Goal: Task Accomplishment & Management: Manage account settings

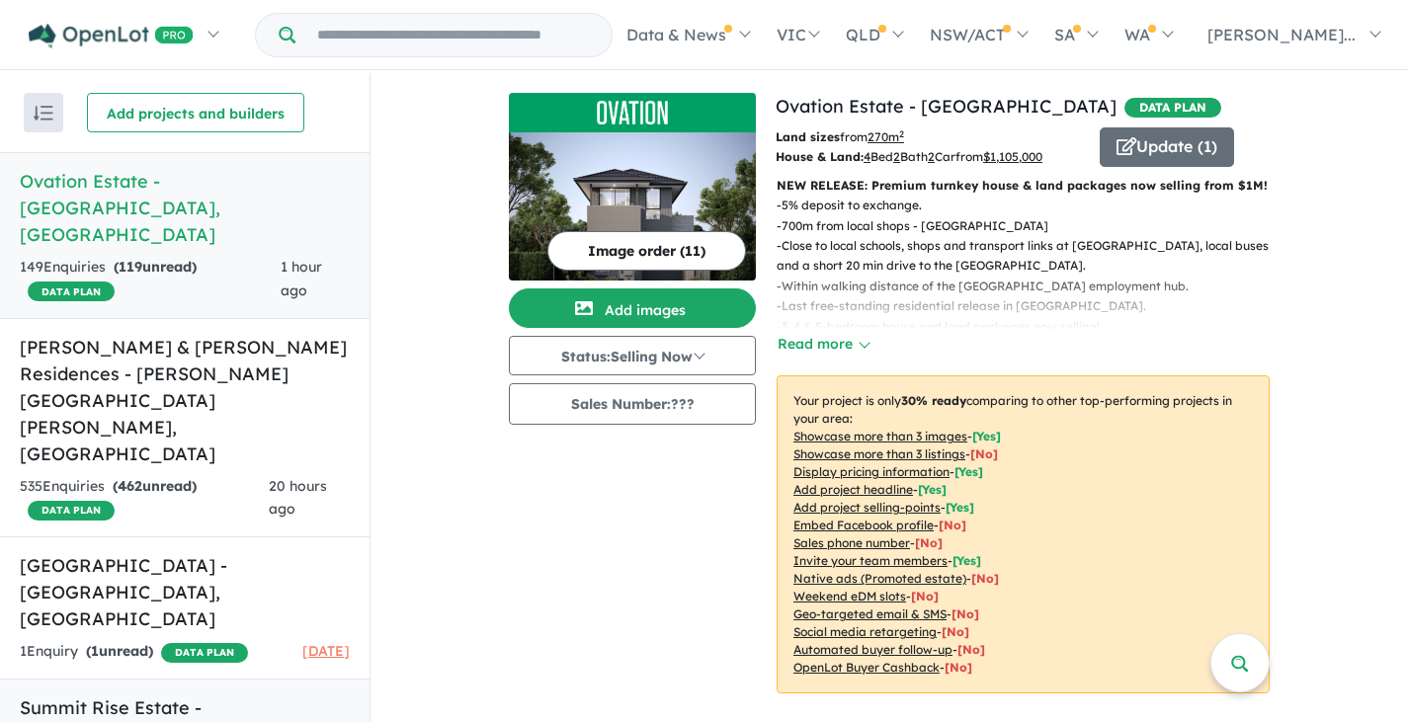
scroll to position [3, 0]
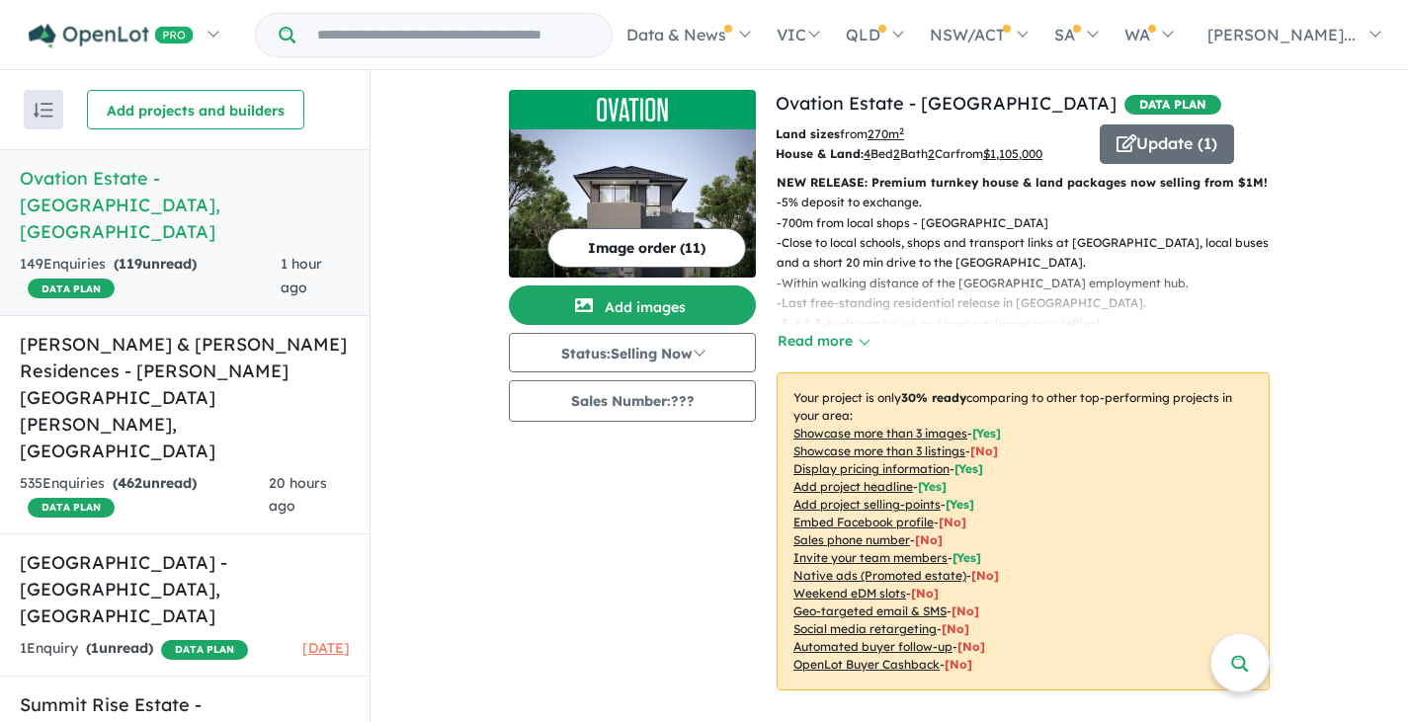
click at [157, 253] on div "149 Enquir ies ( 119 unread) DATA PLAN" at bounding box center [150, 276] width 261 height 47
click at [221, 198] on link "Ovation Estate - [GEOGRAPHIC_DATA] , [GEOGRAPHIC_DATA] 149 Enquir ies ( 119 unr…" at bounding box center [185, 232] width 370 height 167
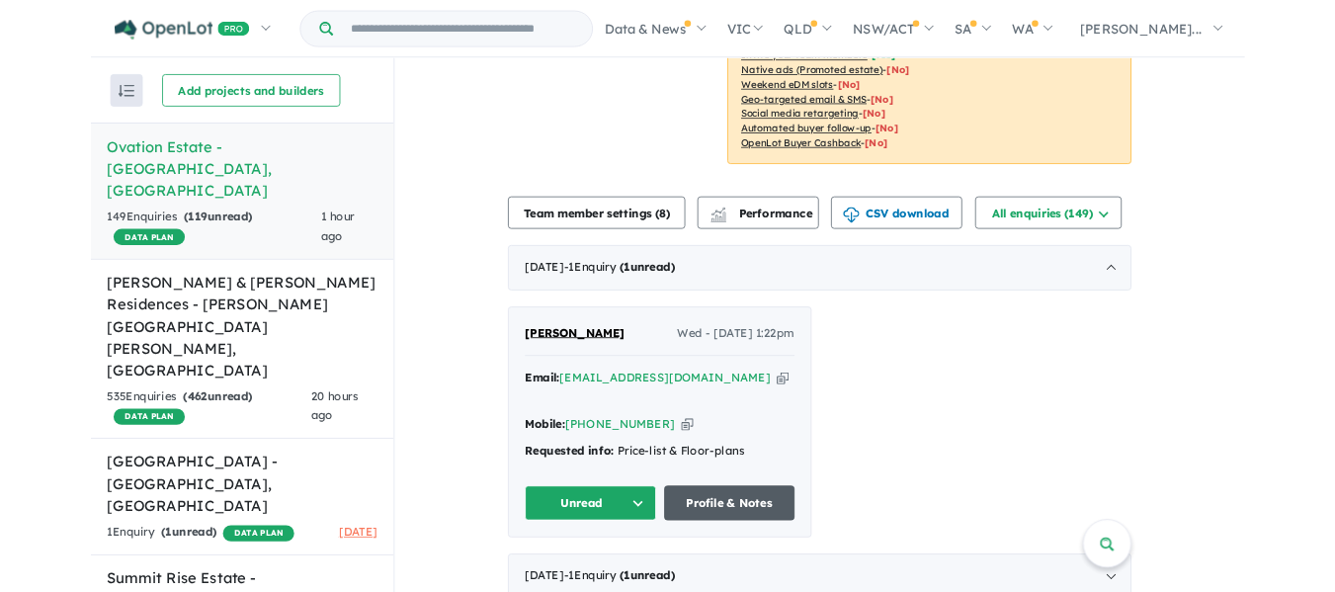
scroll to position [527, 0]
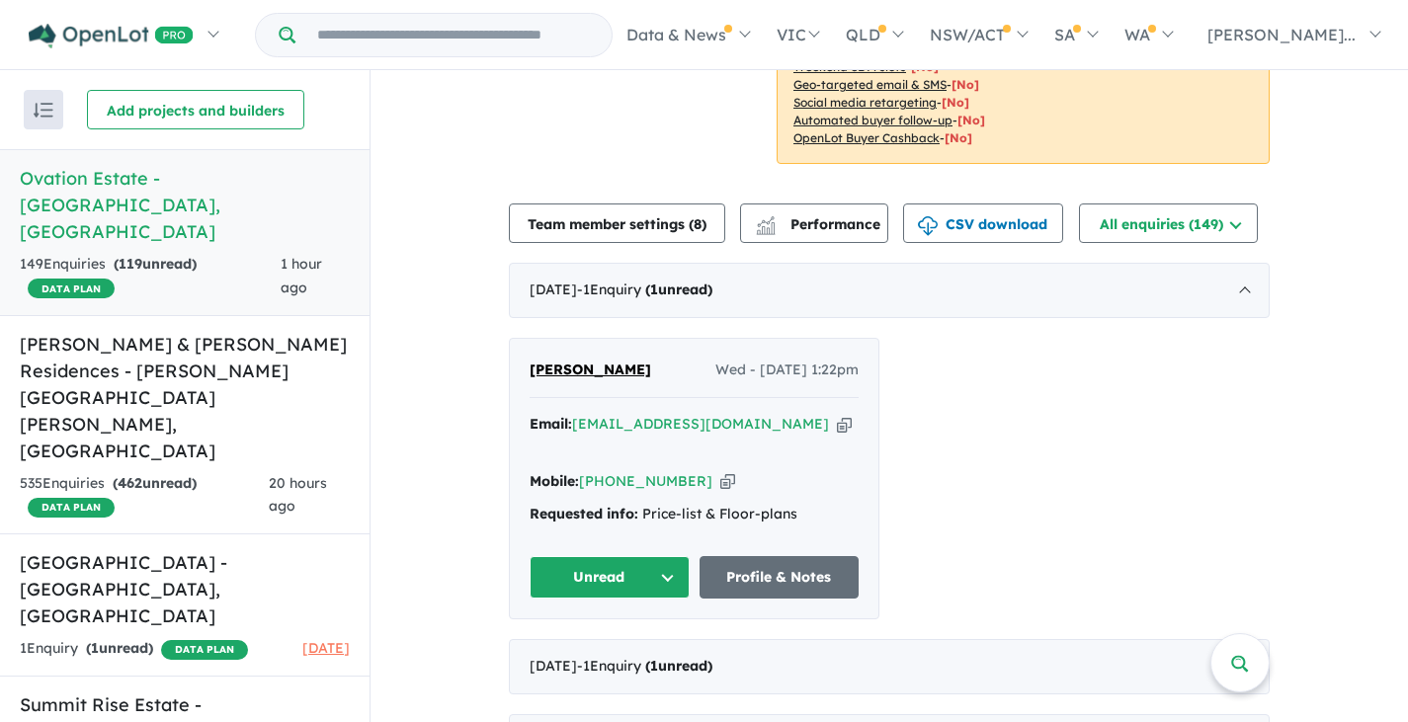
click at [809, 470] on div "Mobile: [PHONE_NUMBER] Copied!" at bounding box center [694, 482] width 329 height 24
click at [598, 374] on span "[PERSON_NAME]" at bounding box center [591, 370] width 122 height 18
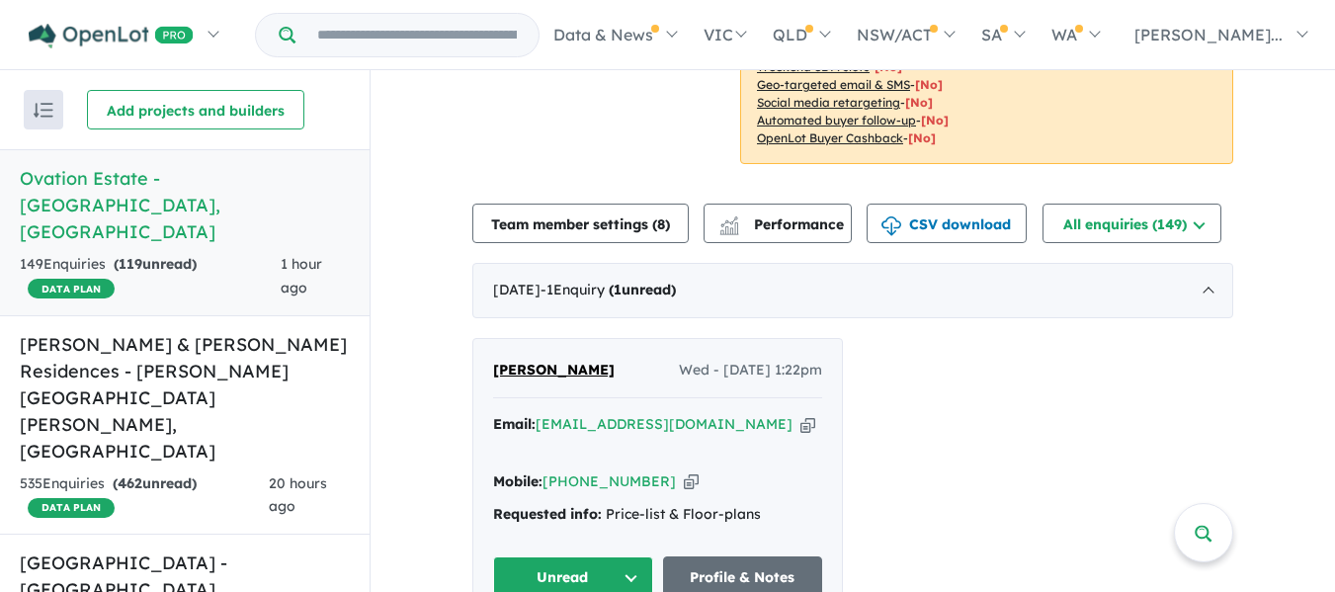
scroll to position [790, 0]
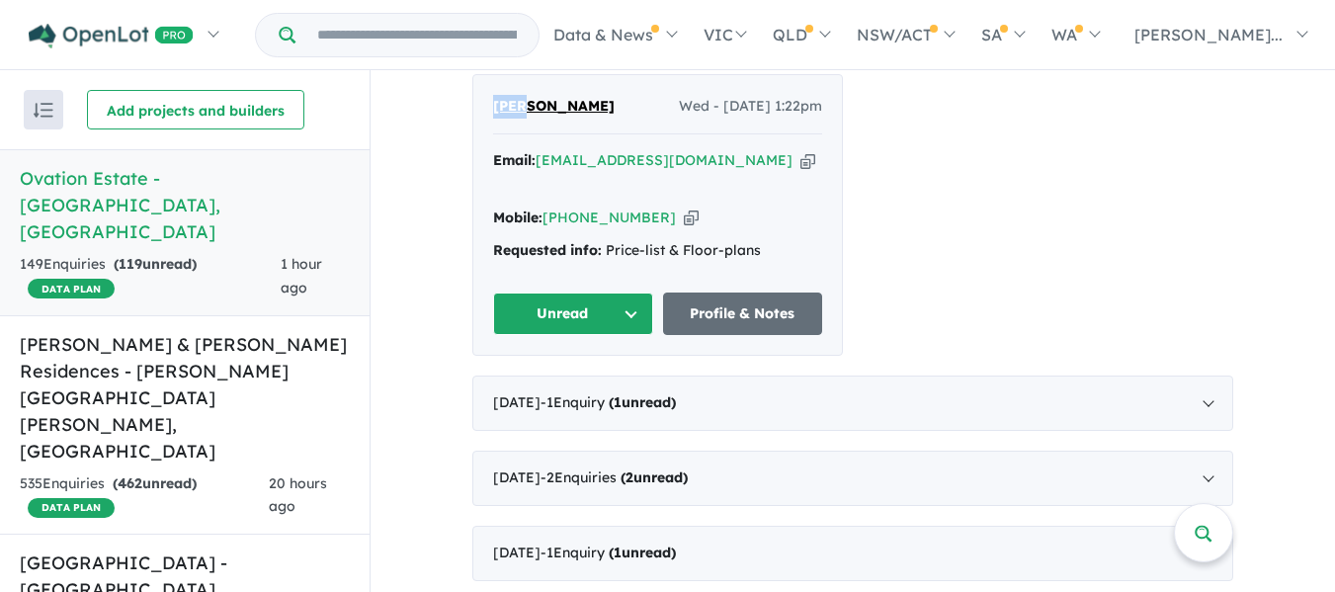
drag, startPoint x: 484, startPoint y: 110, endPoint x: 513, endPoint y: 107, distance: 28.8
click at [513, 107] on div "[PERSON_NAME] Wed - [DATE] 1:22pm Email: [EMAIL_ADDRESS][DOMAIN_NAME] Copied! M…" at bounding box center [657, 215] width 369 height 280
copy span "Zisi"
drag, startPoint x: 605, startPoint y: 107, endPoint x: 521, endPoint y: 107, distance: 84.0
click at [521, 107] on div "[PERSON_NAME] Wed - [DATE] 1:22pm" at bounding box center [657, 115] width 329 height 40
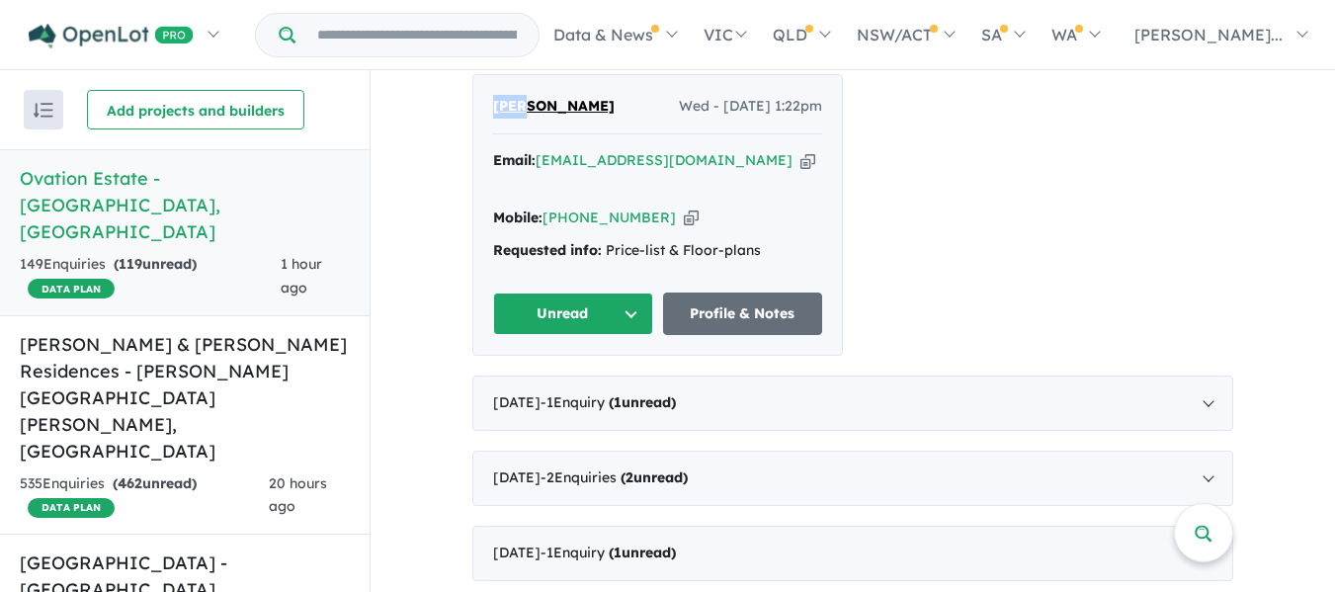
copy span "Kokotatsios"
click at [800, 162] on icon "button" at bounding box center [807, 160] width 15 height 21
copy span "Kokotatsios"
click at [684, 207] on icon "button" at bounding box center [691, 217] width 15 height 21
copy span "Kokotatsios"
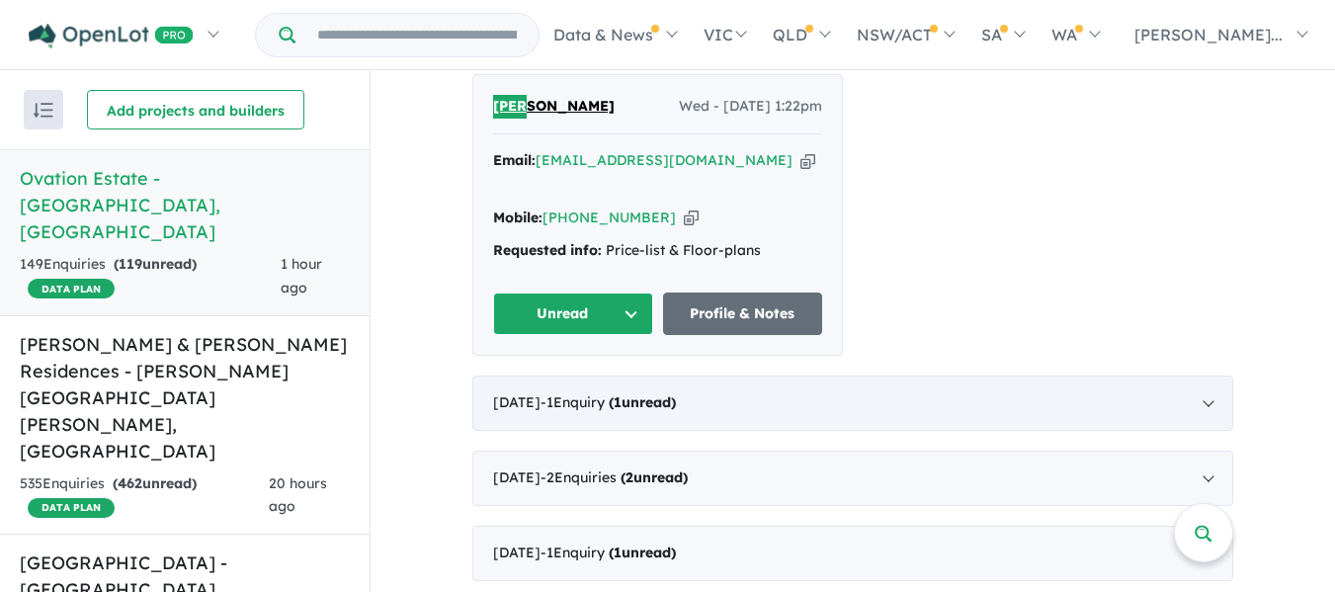
scroll to position [527, 0]
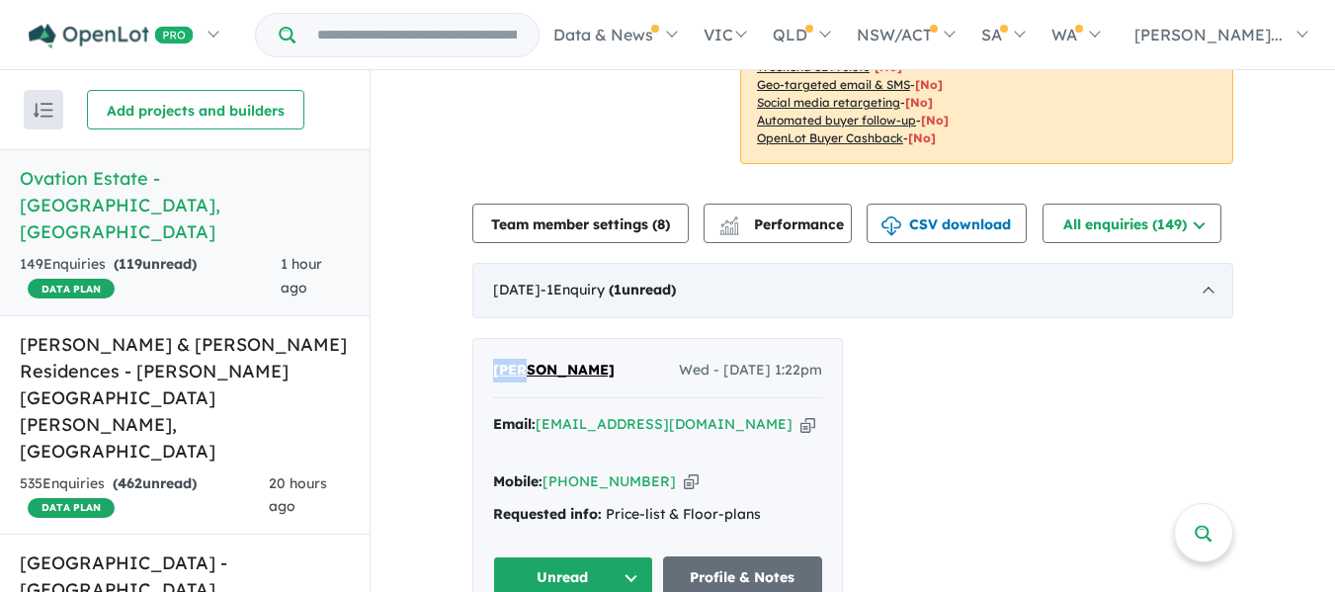
click at [837, 291] on div "[DATE] - 1 Enquir y ( 1 unread)" at bounding box center [852, 290] width 761 height 55
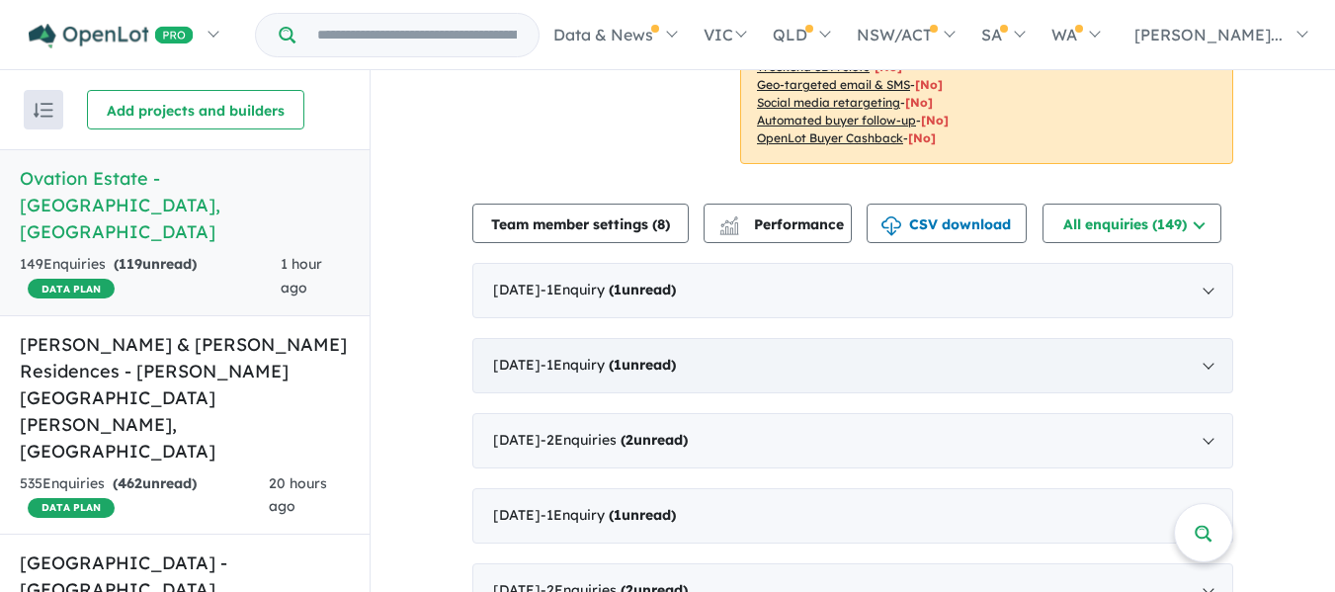
click at [835, 358] on div "[DATE] - 1 Enquir y ( 1 unread)" at bounding box center [852, 365] width 761 height 55
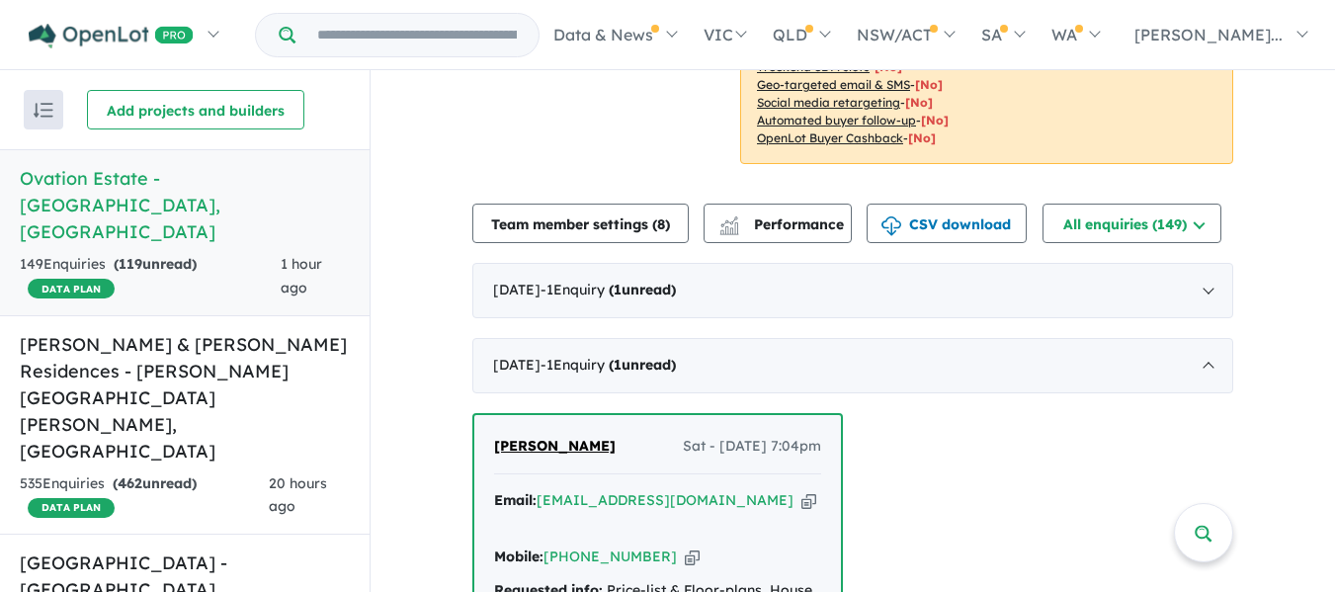
scroll to position [790, 0]
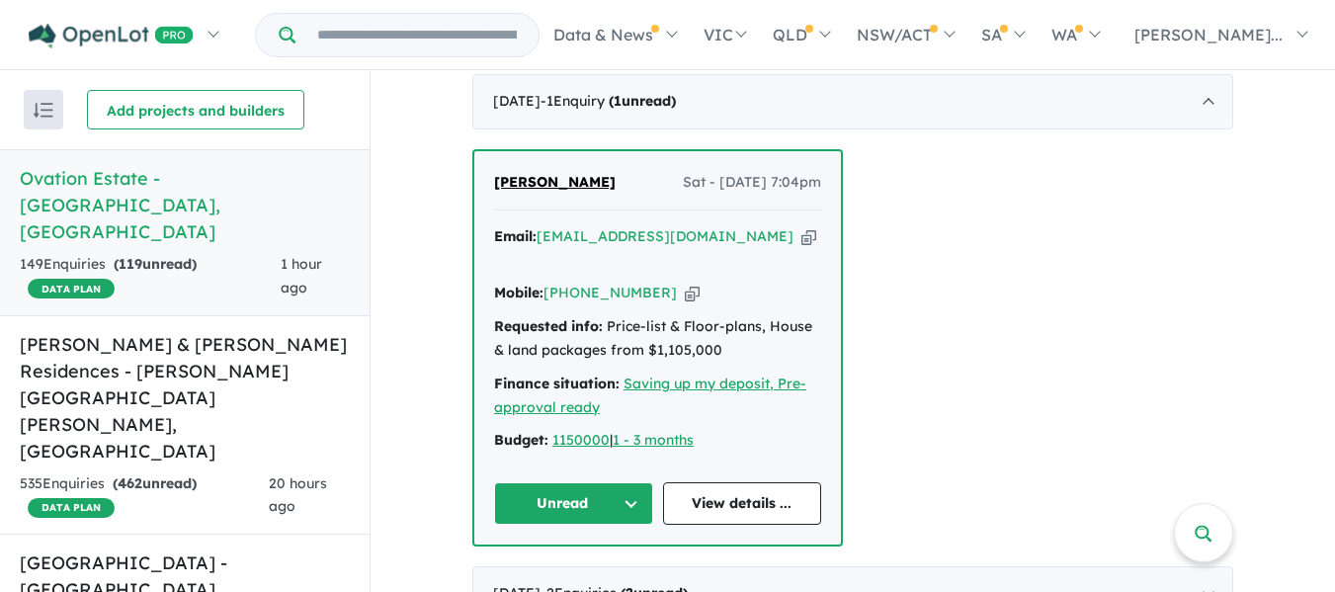
click at [801, 243] on icon "button" at bounding box center [808, 236] width 15 height 21
copy span "Kokotatsios"
click at [685, 283] on icon "button" at bounding box center [692, 293] width 15 height 21
copy span "Kokotatsios"
drag, startPoint x: 488, startPoint y: 186, endPoint x: 522, endPoint y: 183, distance: 33.7
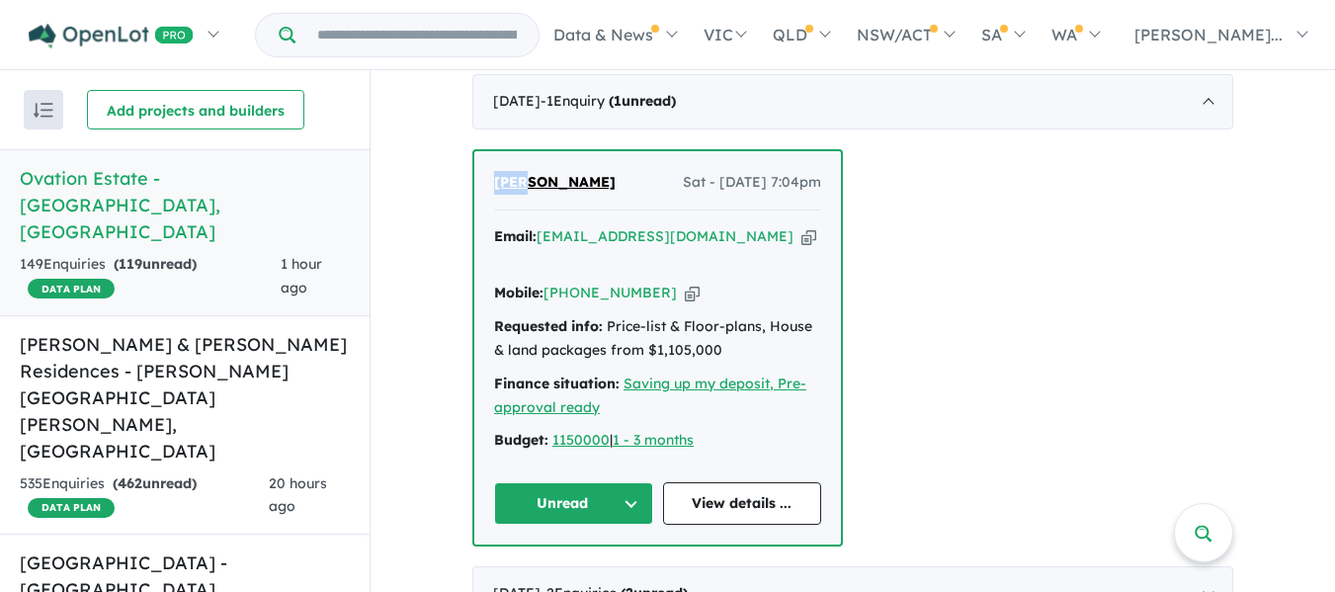
click at [522, 183] on div "[PERSON_NAME] - [DATE] 7:04pm Email: [EMAIL_ADDRESS][DOMAIN_NAME] Copied! Mobil…" at bounding box center [657, 347] width 367 height 393
copy span "[PERSON_NAME]"
drag, startPoint x: 591, startPoint y: 183, endPoint x: 531, endPoint y: 187, distance: 60.4
click at [531, 187] on div "[PERSON_NAME] - [DATE] 7:04pm" at bounding box center [657, 191] width 327 height 40
copy span "[PERSON_NAME]"
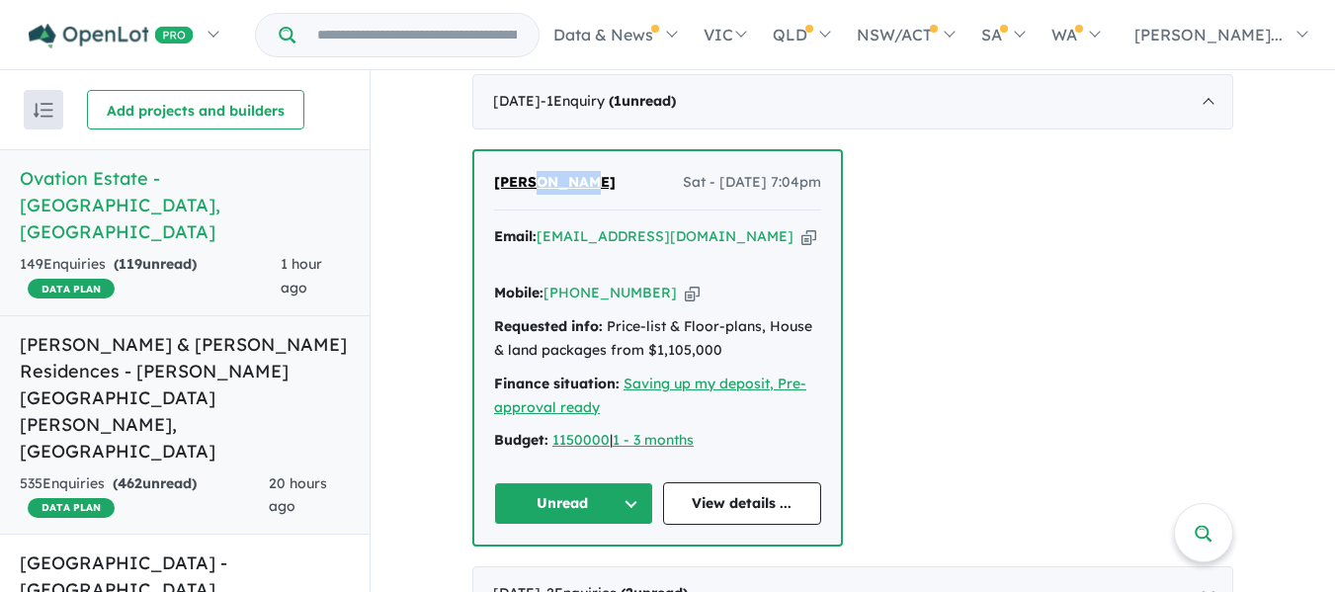
click at [198, 472] on div "535 Enquir ies ( 462 unread) DATA PLAN" at bounding box center [144, 495] width 249 height 47
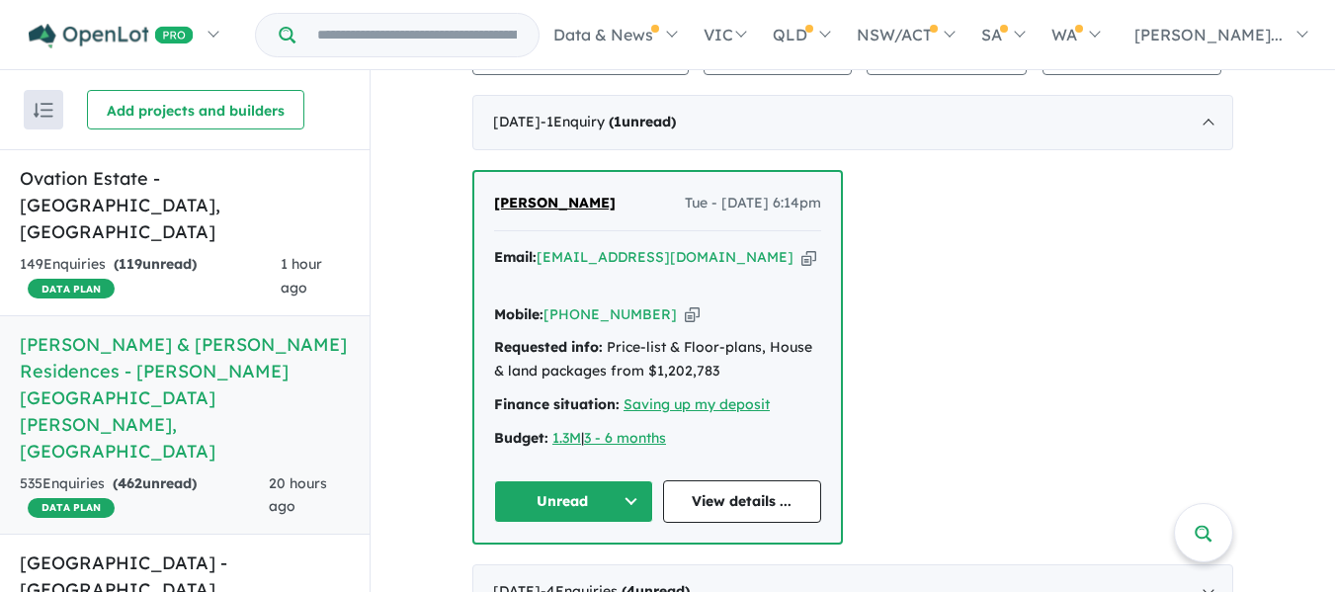
scroll to position [1011, 0]
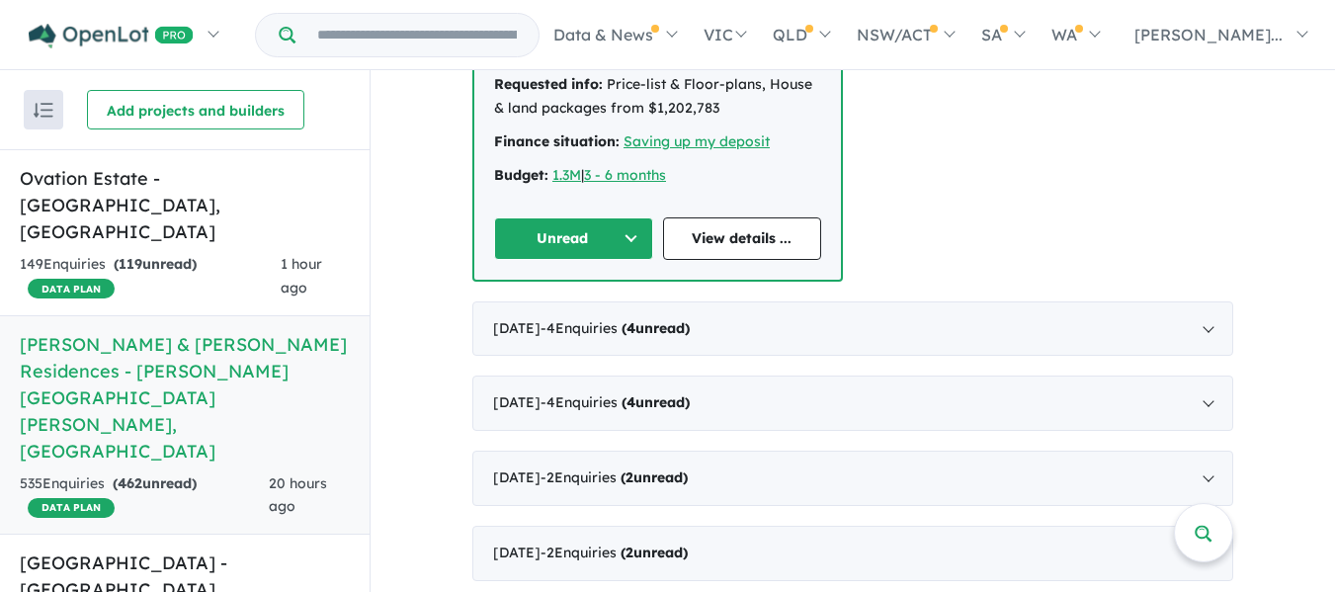
click at [867, 301] on div "[DATE] - 4 Enquir ies ( 4 unread)" at bounding box center [852, 328] width 761 height 55
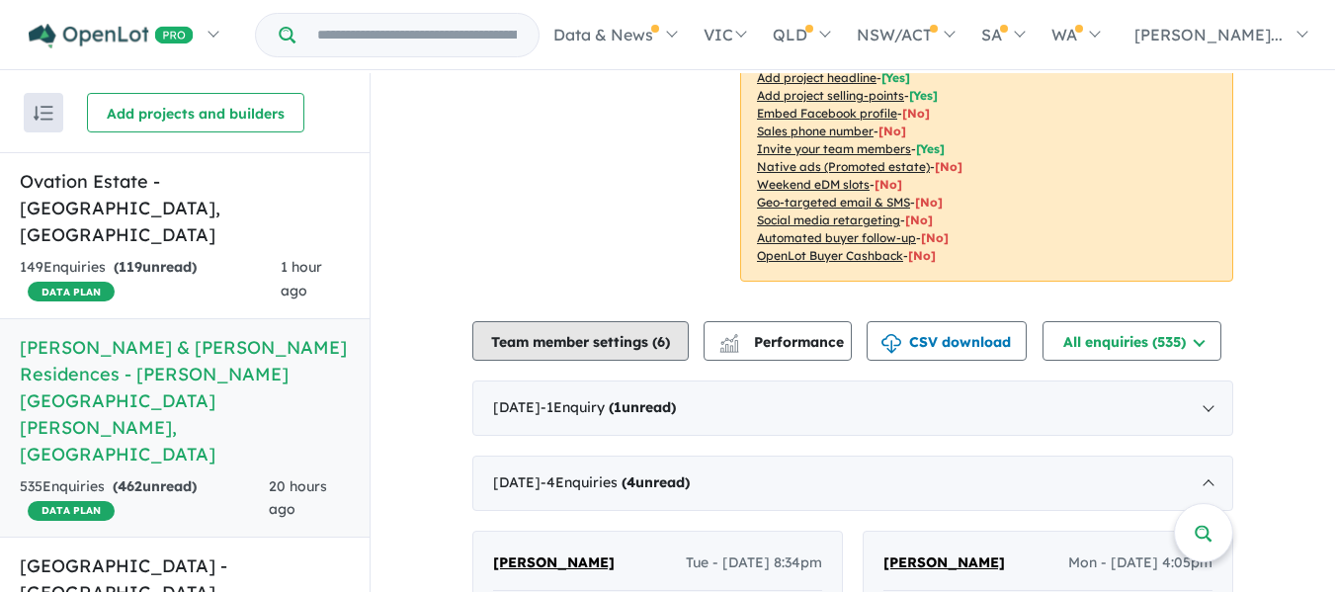
scroll to position [729, 0]
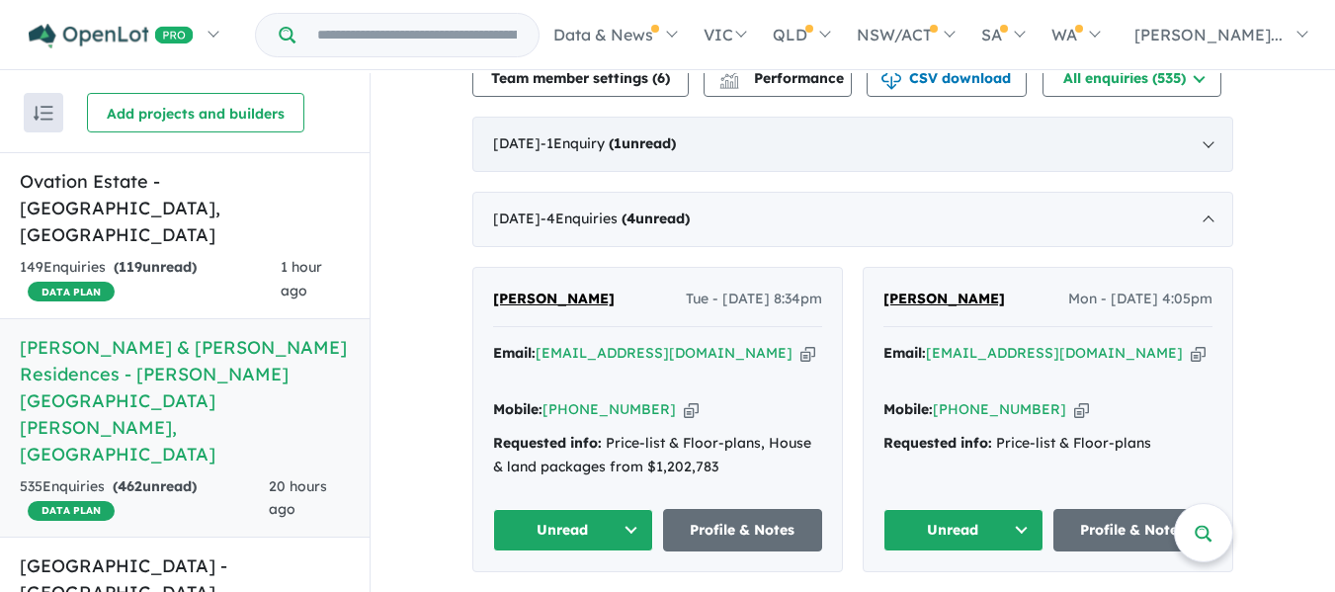
click at [911, 141] on div "[DATE] - 1 Enquir y ( 1 unread)" at bounding box center [852, 144] width 761 height 55
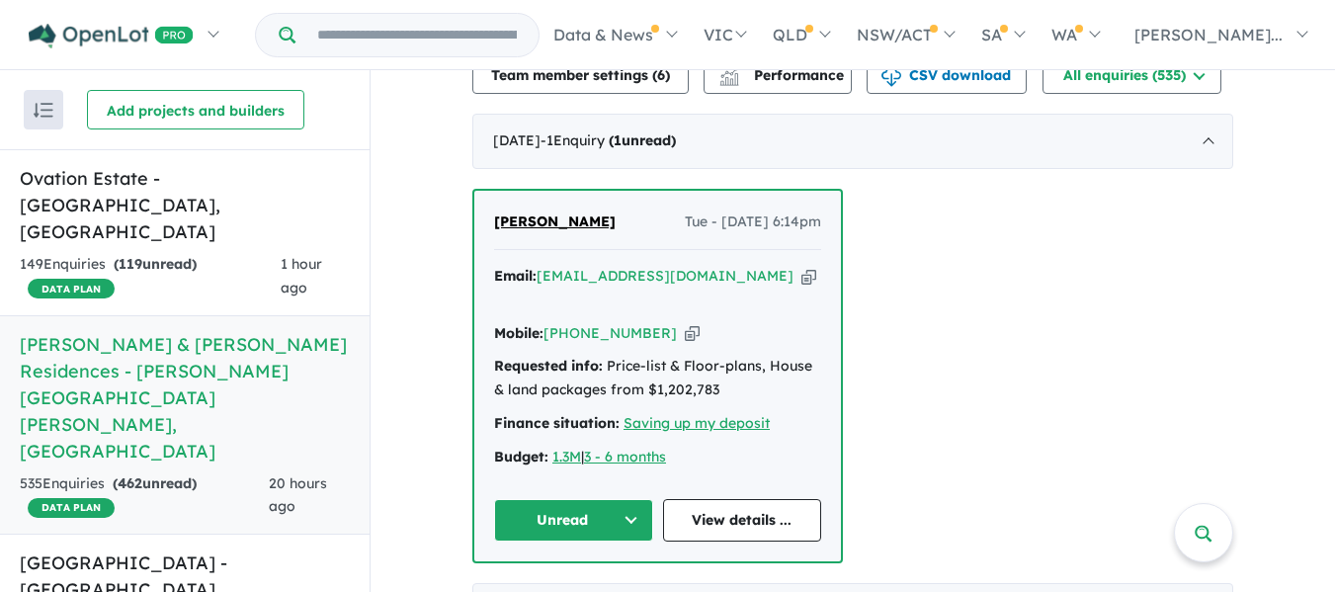
scroll to position [465, 0]
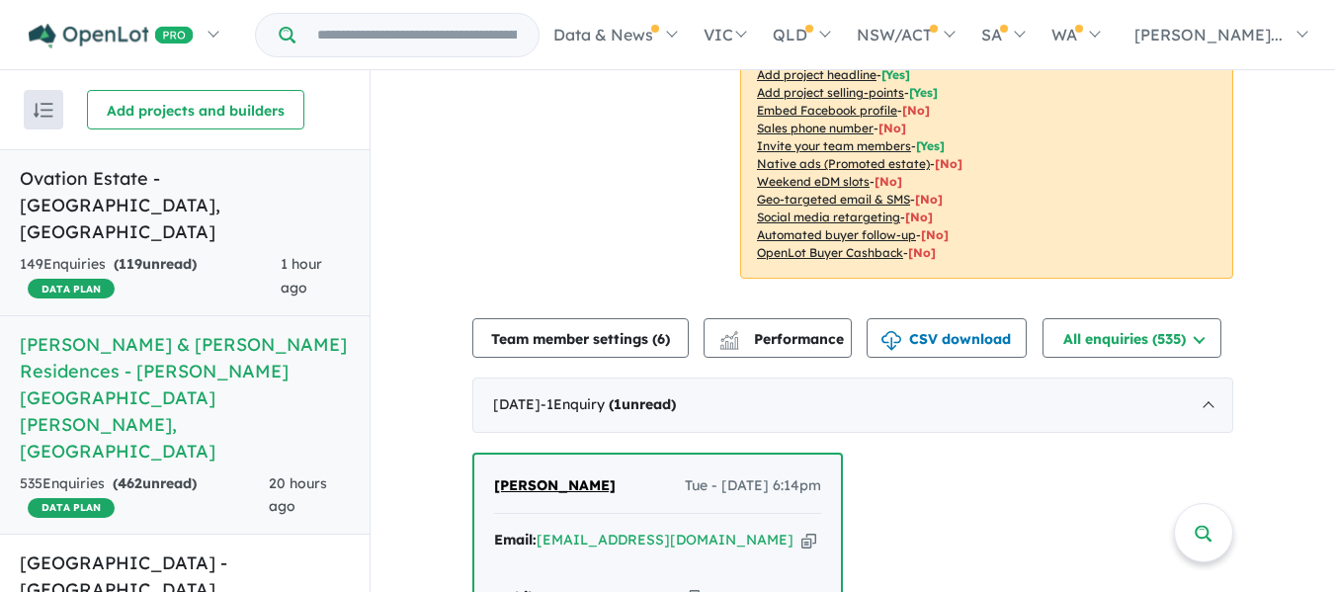
click at [161, 253] on div "149 Enquir ies ( 119 unread) DATA PLAN" at bounding box center [150, 276] width 261 height 47
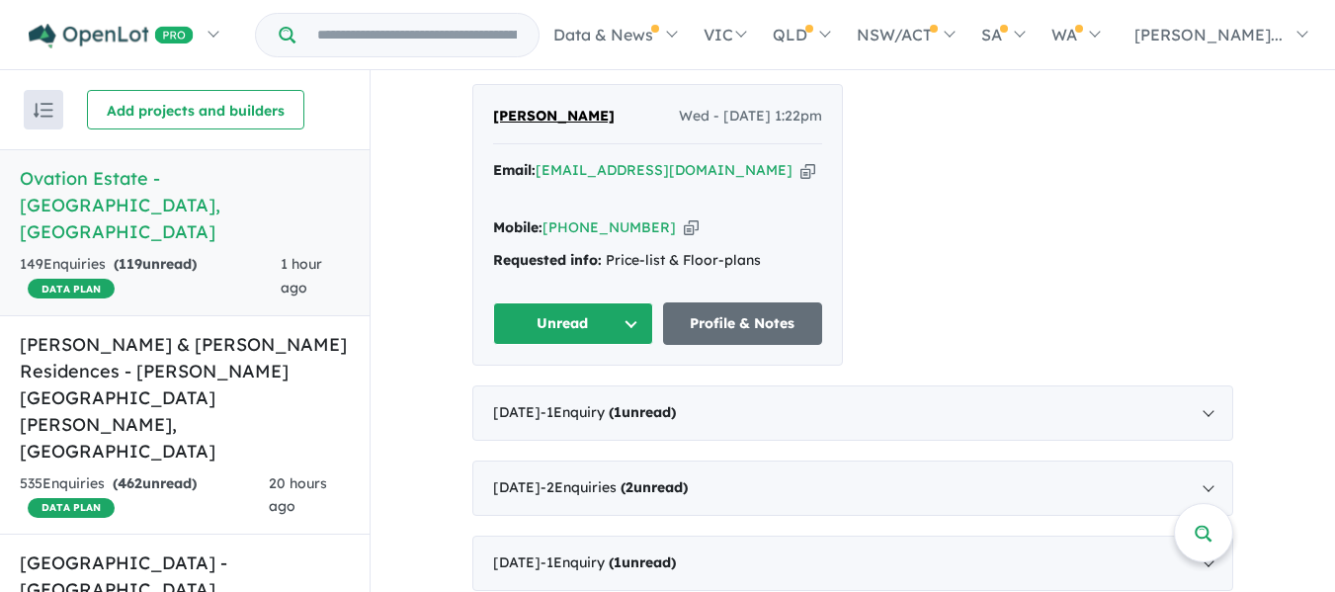
scroll to position [527, 0]
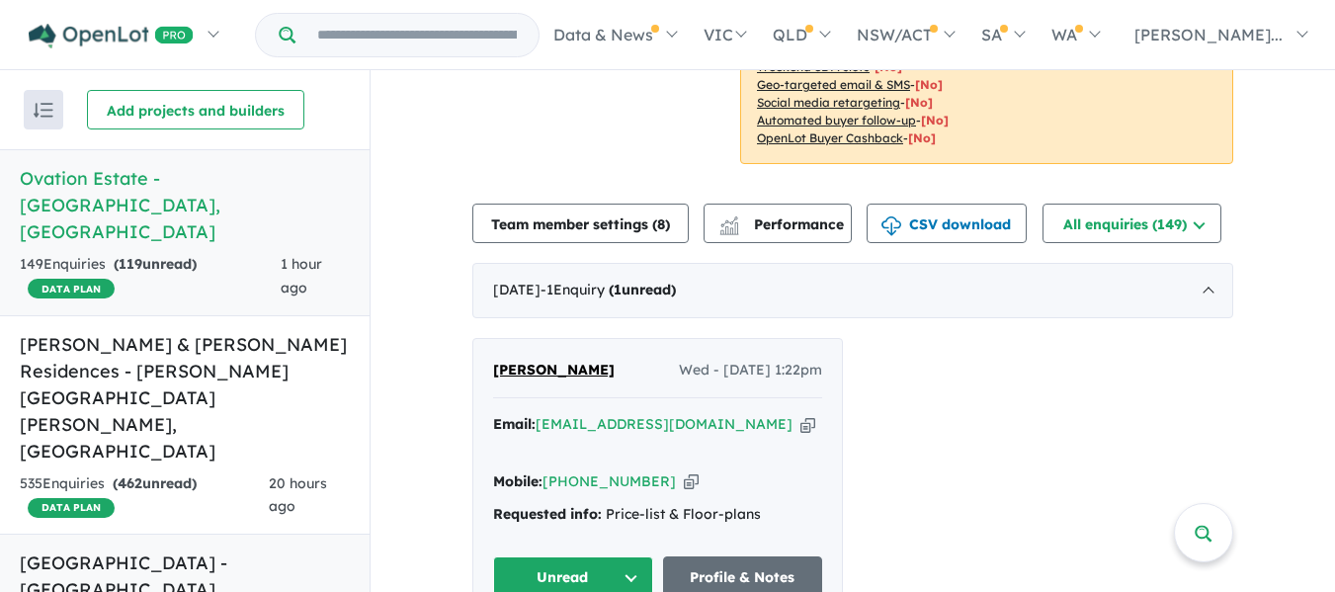
click at [186, 549] on h5 "[GEOGRAPHIC_DATA] - [GEOGRAPHIC_DATA] , [GEOGRAPHIC_DATA]" at bounding box center [185, 589] width 330 height 80
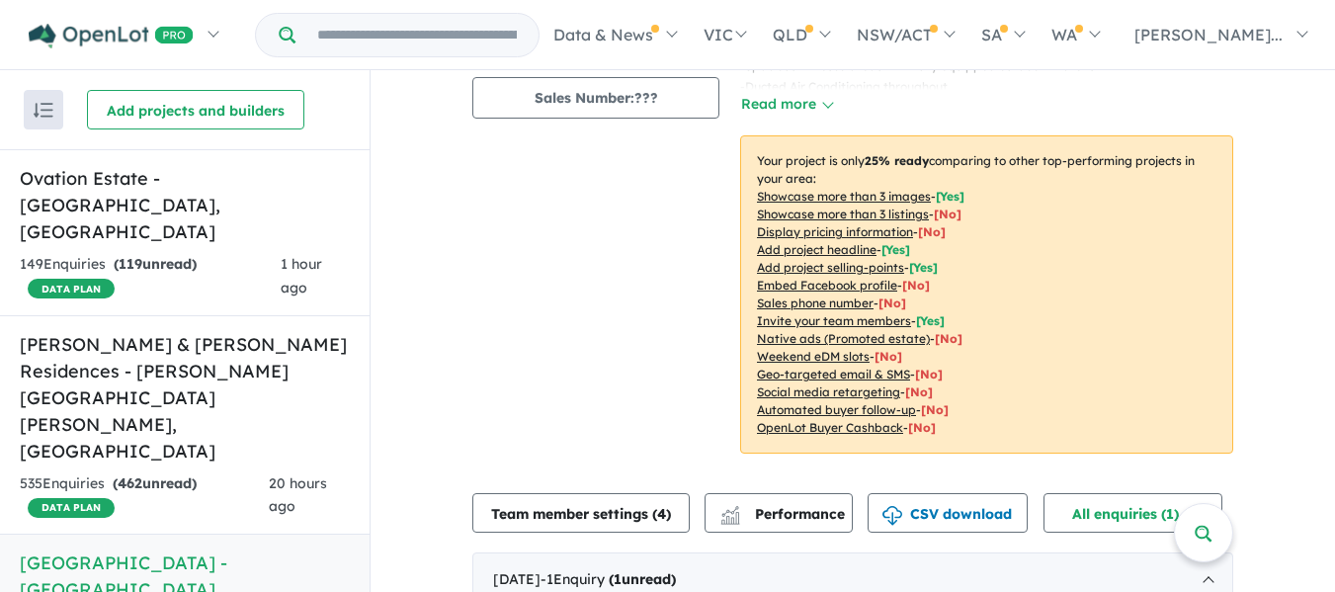
scroll to position [64, 0]
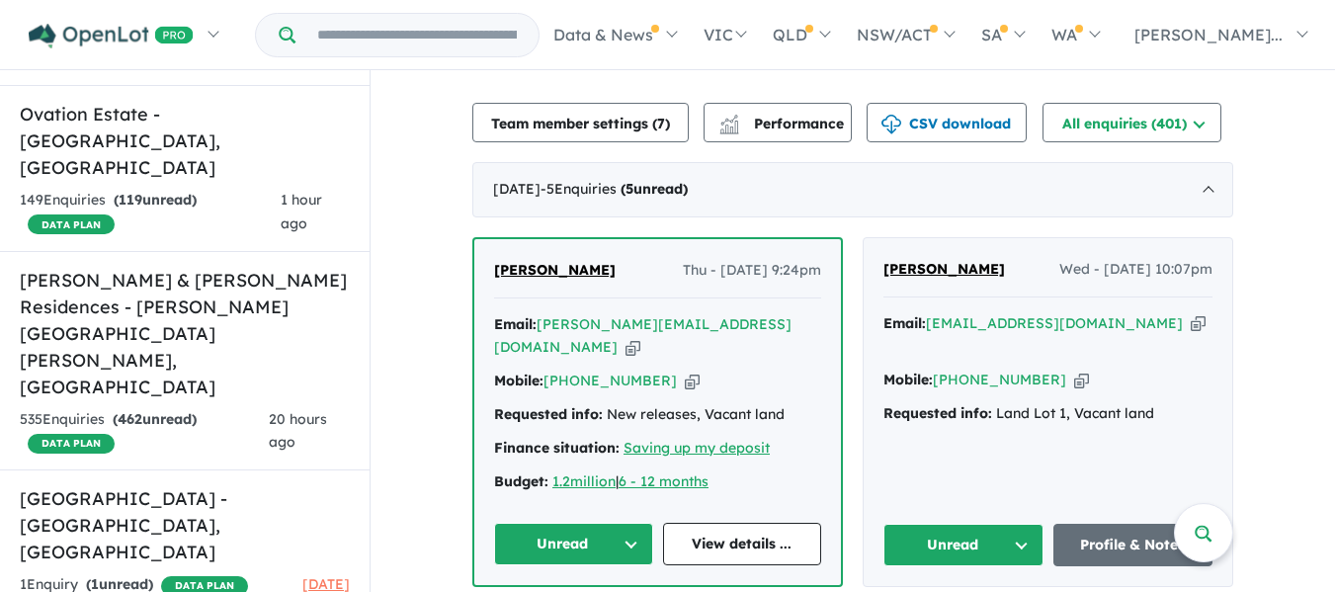
scroll to position [519, 0]
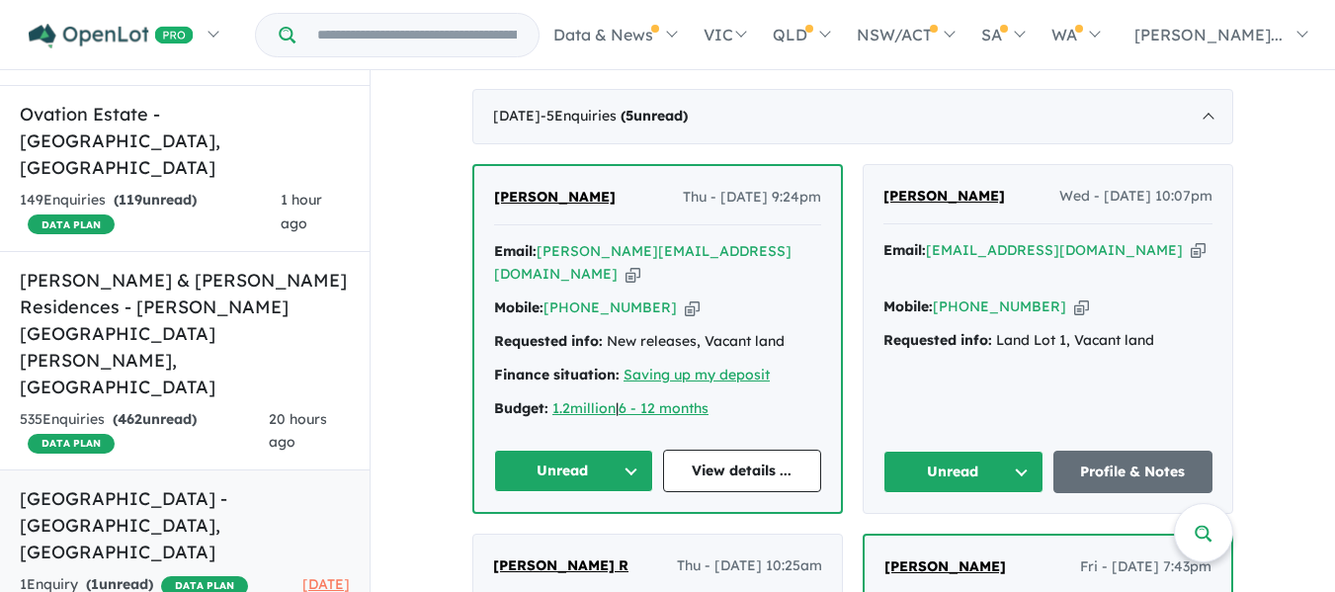
click at [147, 485] on h5 "[GEOGRAPHIC_DATA] - [GEOGRAPHIC_DATA] , [GEOGRAPHIC_DATA]" at bounding box center [185, 525] width 330 height 80
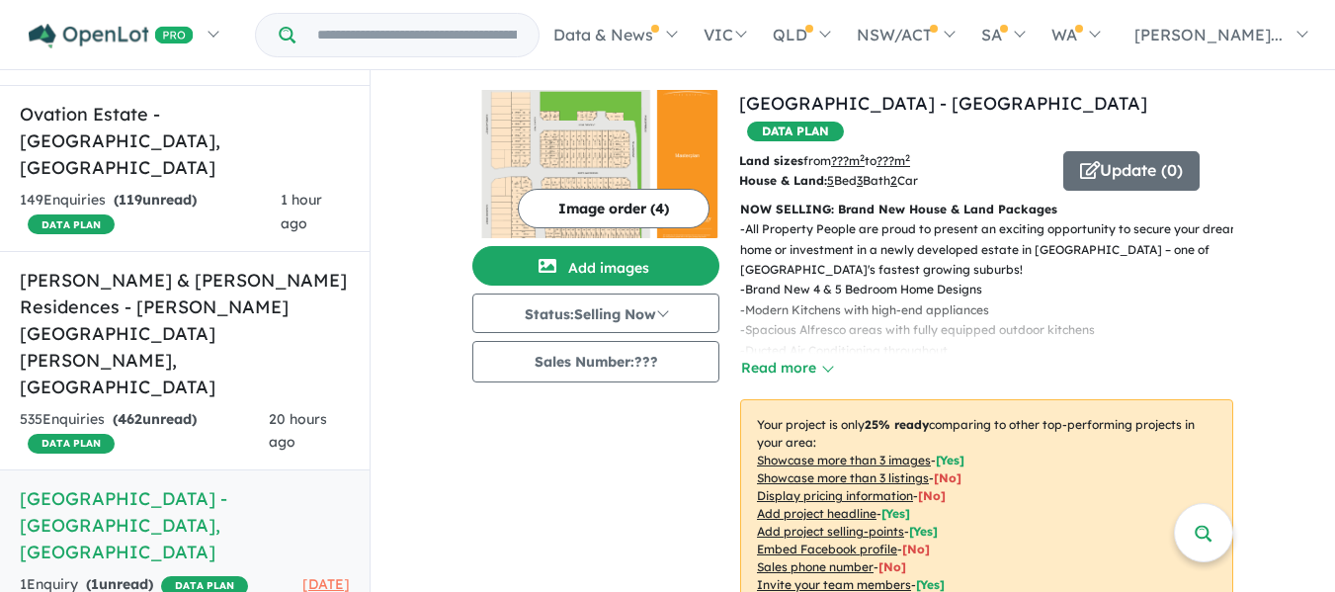
scroll to position [437, 0]
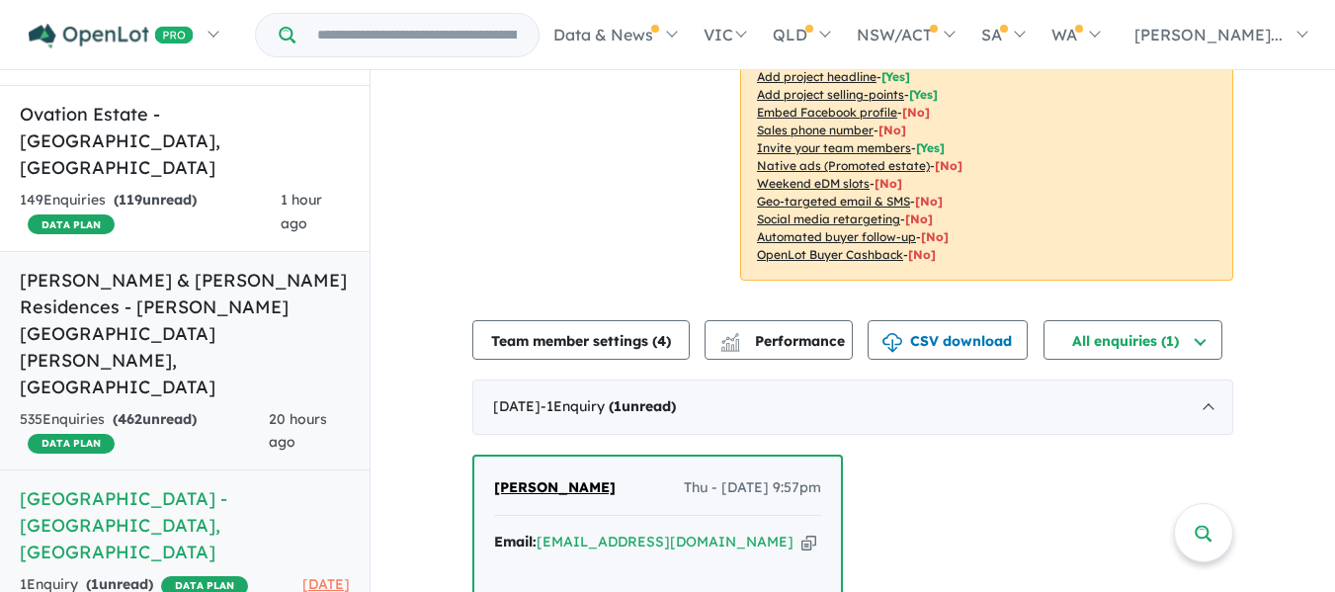
click at [144, 326] on link "Gundari Tallawong & Guntawong Residences - [PERSON_NAME][GEOGRAPHIC_DATA][PERSO…" at bounding box center [185, 361] width 370 height 220
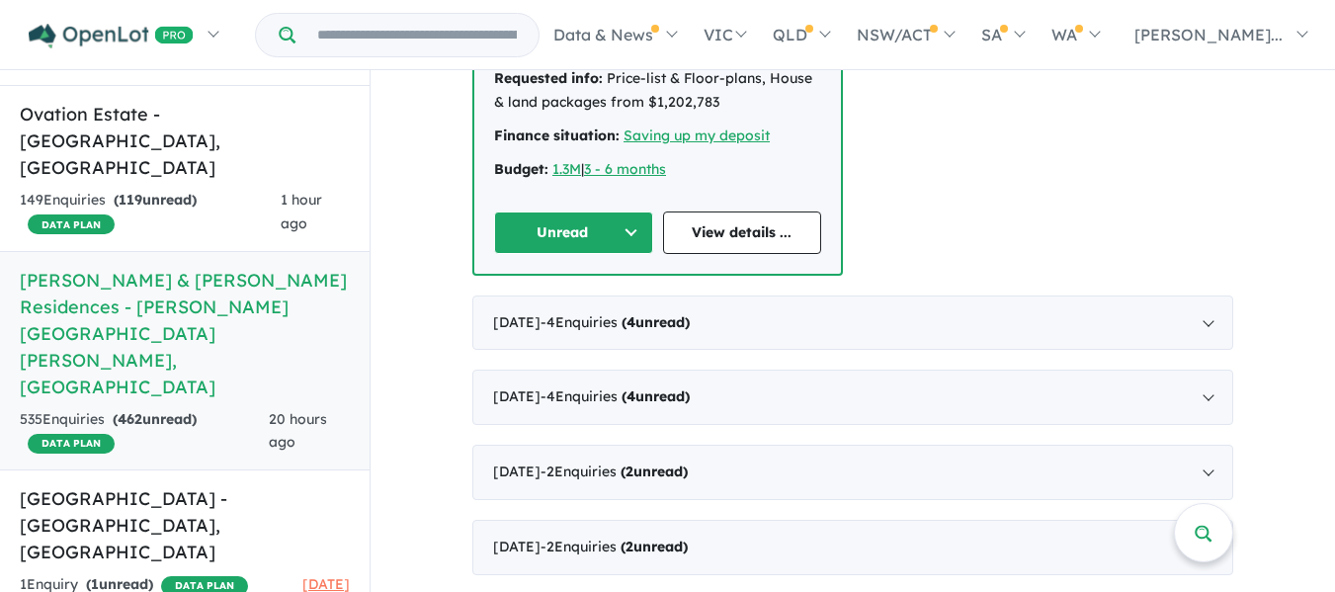
scroll to position [1054, 0]
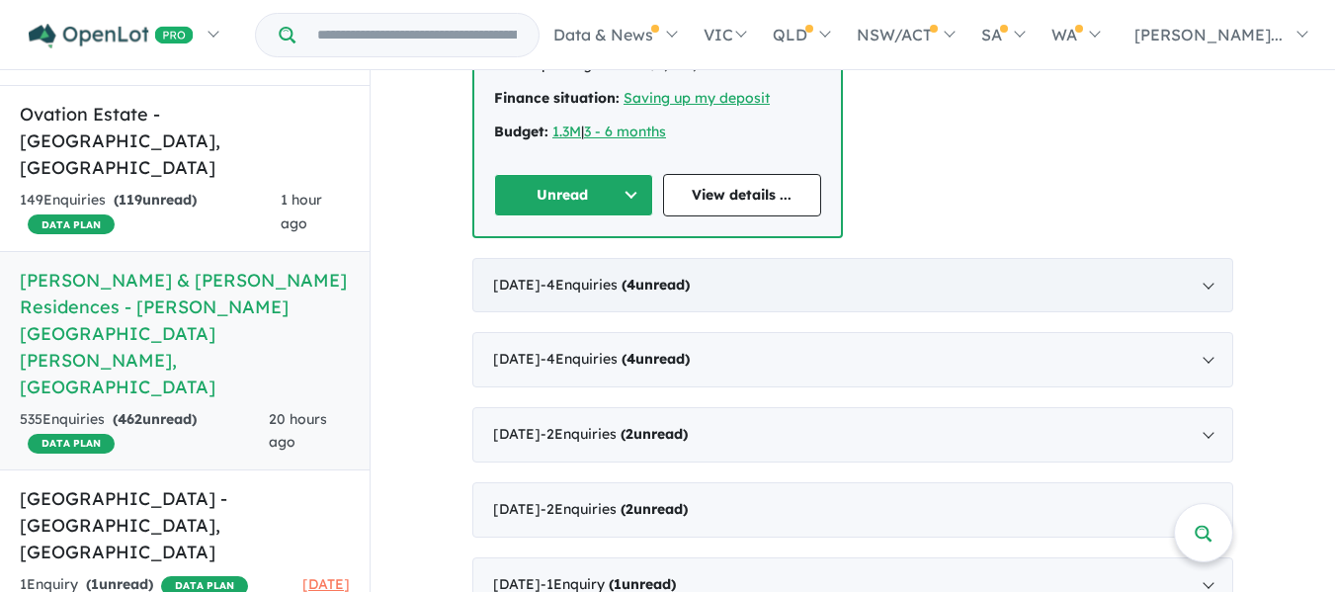
click at [793, 265] on div "[DATE] - 4 Enquir ies ( 4 unread)" at bounding box center [852, 285] width 761 height 55
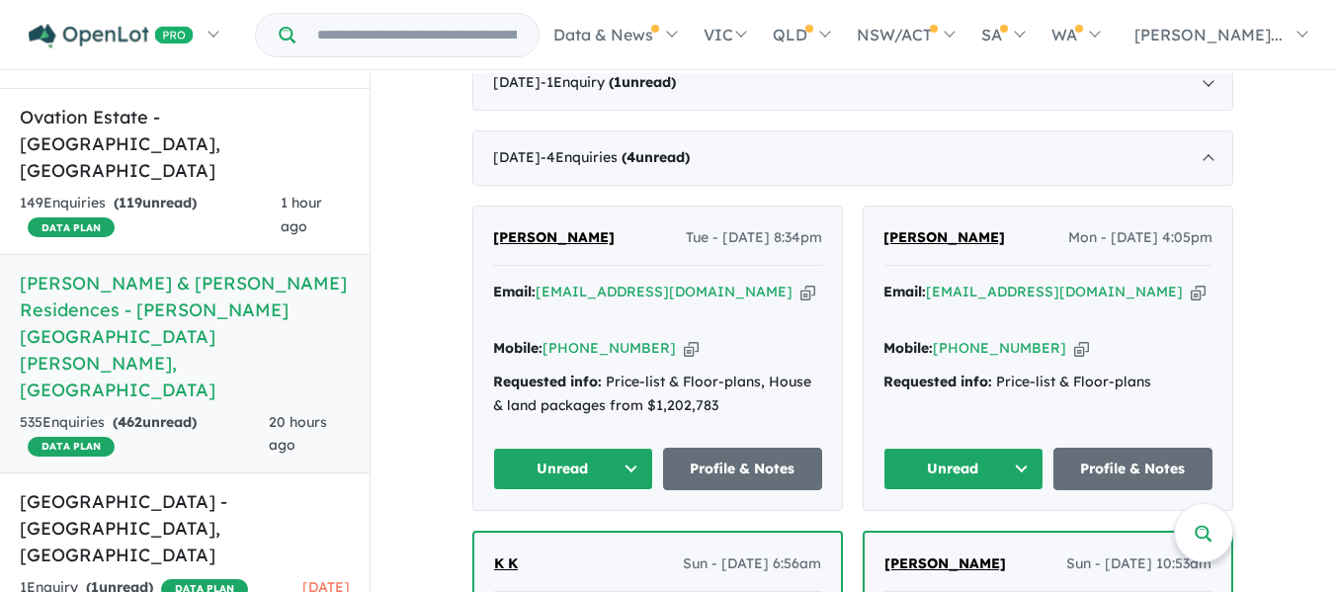
scroll to position [527, 0]
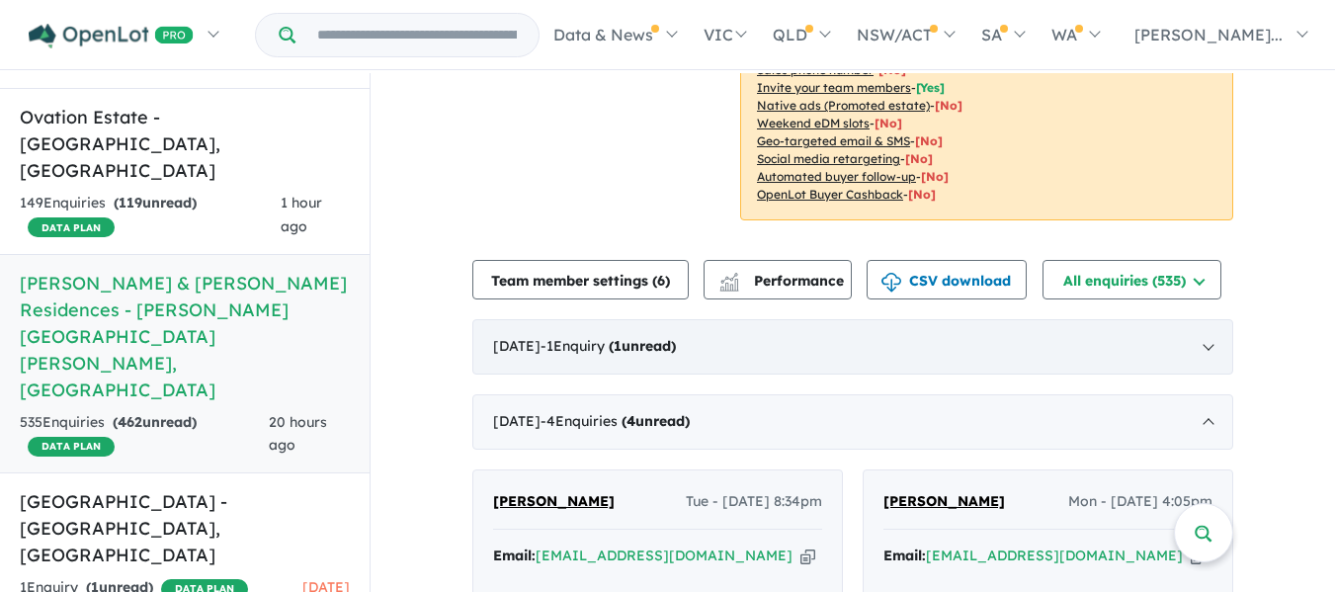
click at [805, 332] on div "[DATE] - 1 Enquir y ( 1 unread)" at bounding box center [852, 346] width 761 height 55
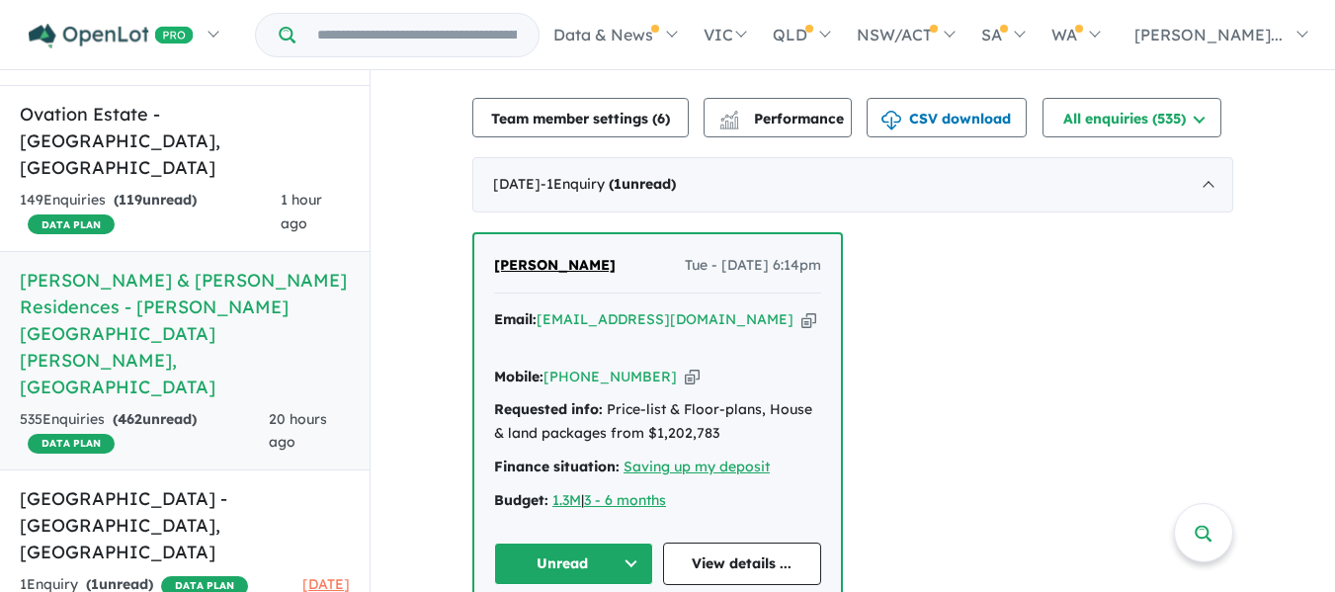
scroll to position [790, 0]
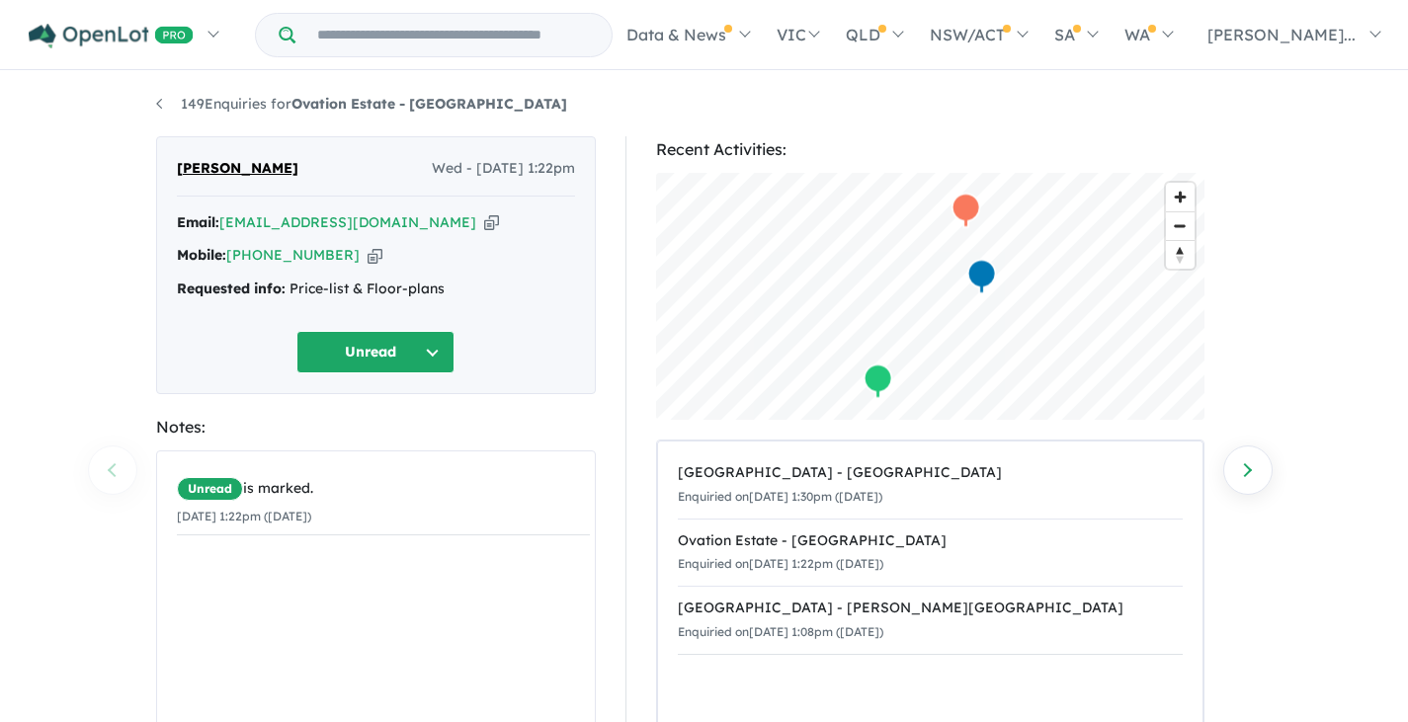
click at [414, 358] on button "Unread" at bounding box center [375, 352] width 158 height 42
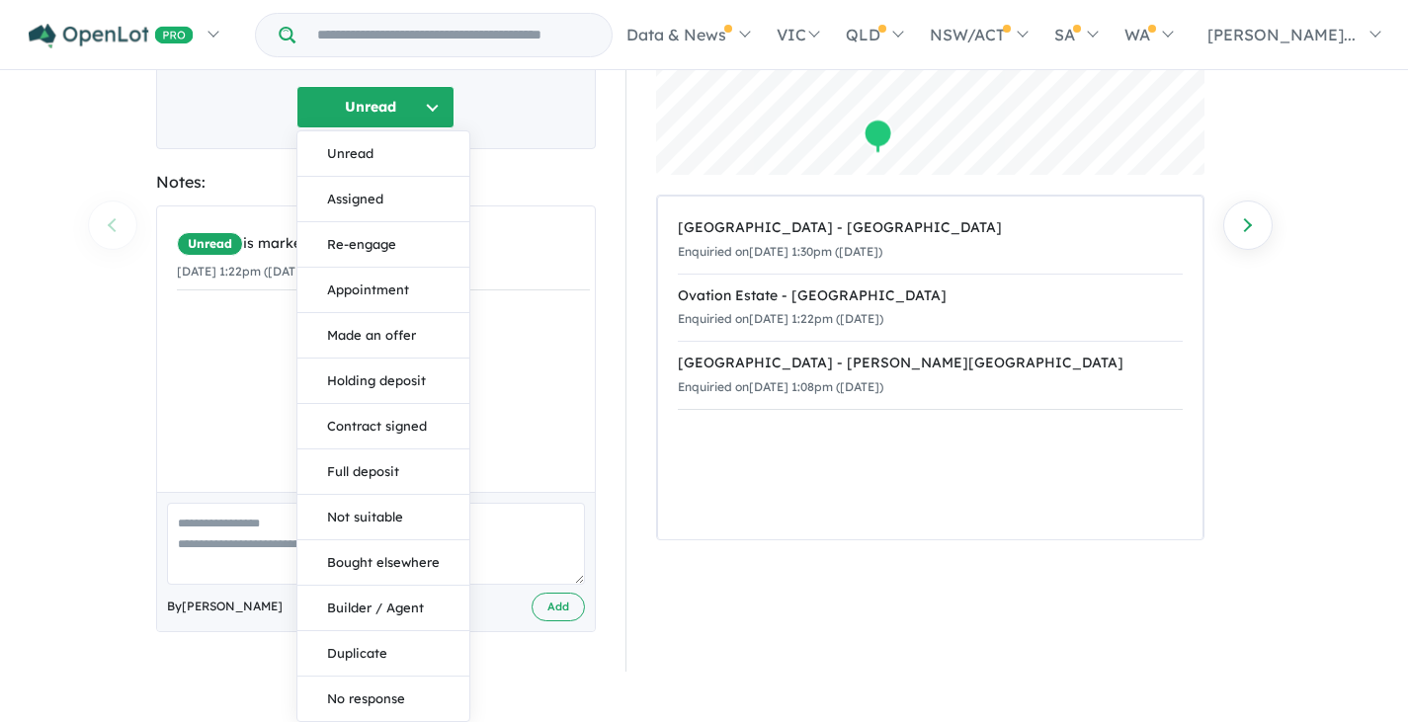
click at [562, 411] on div "Unread is marked. 08/10/2025 1:22pm (Wednesday)" at bounding box center [383, 357] width 453 height 300
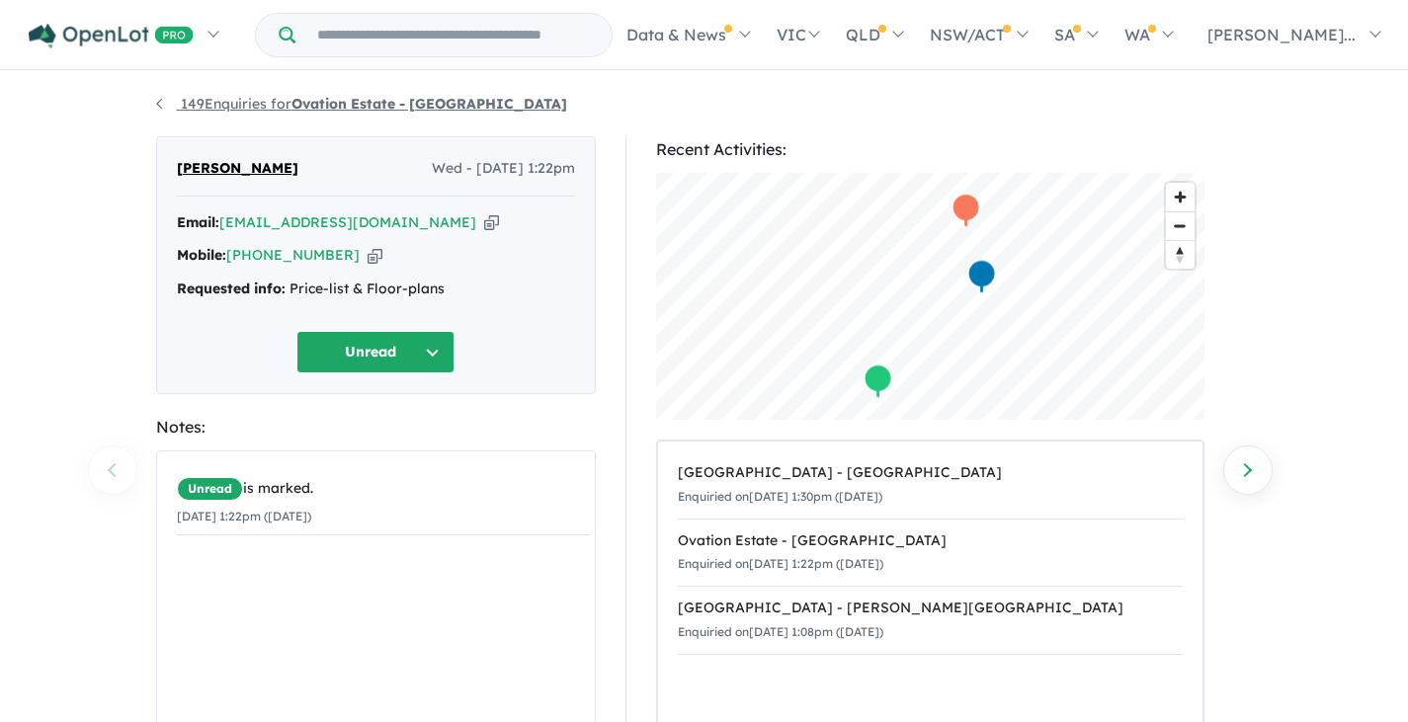
click at [158, 107] on link "149 Enquiries for Ovation Estate - Leppington" at bounding box center [361, 104] width 411 height 18
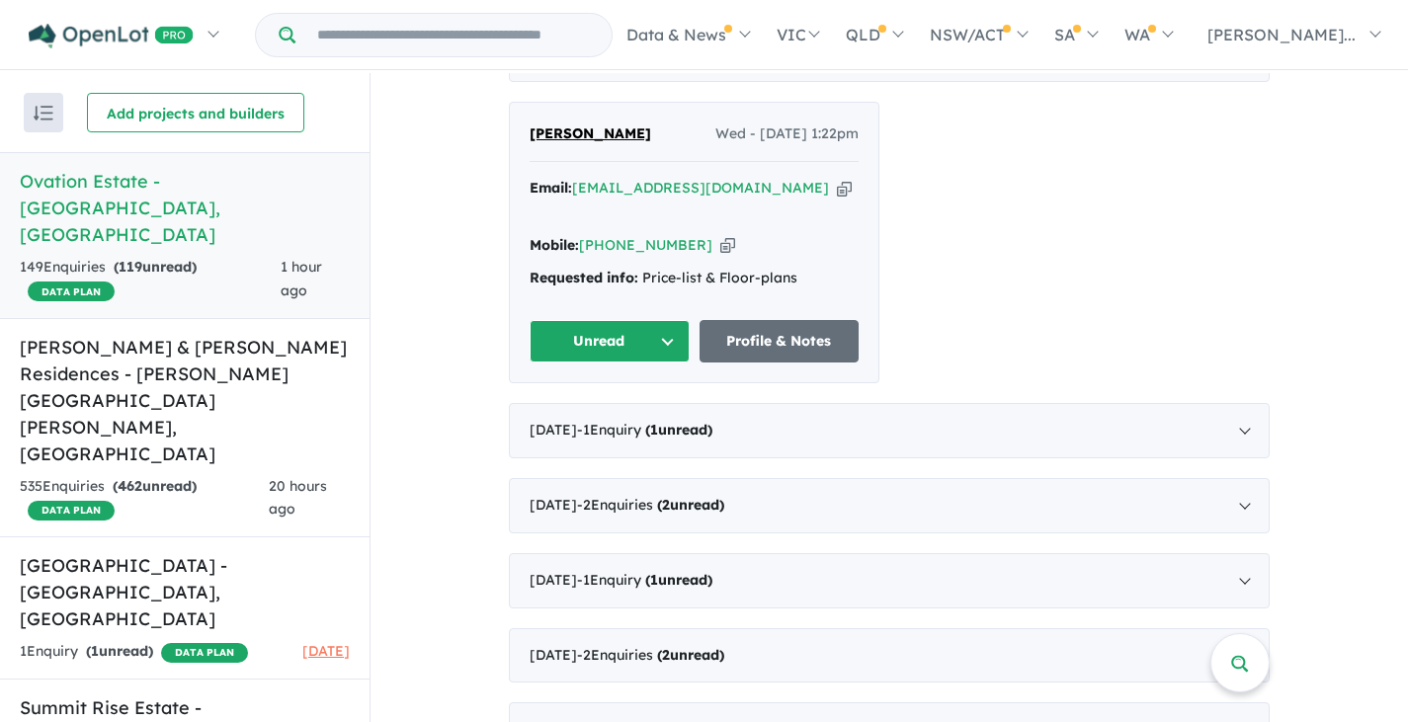
scroll to position [790, 0]
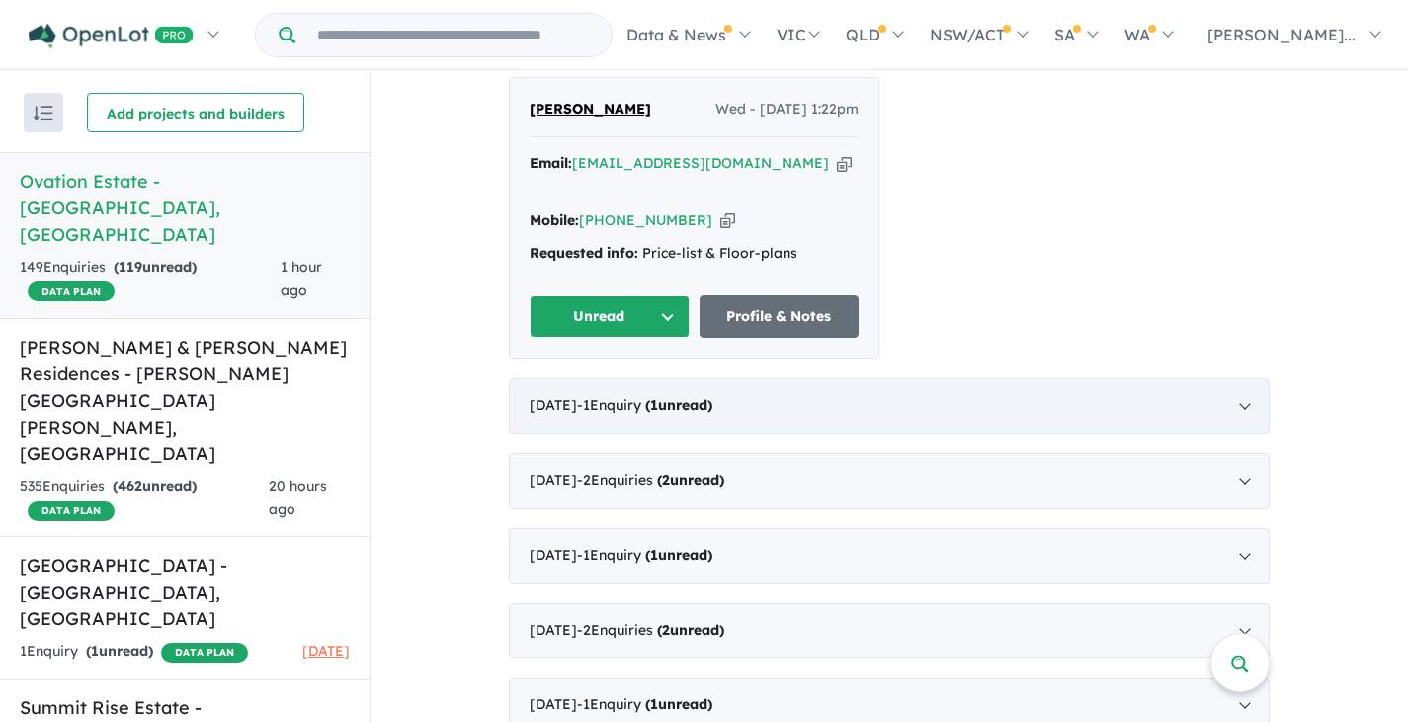
click at [842, 391] on div "[DATE] - 1 Enquir y ( 1 unread)" at bounding box center [889, 405] width 761 height 55
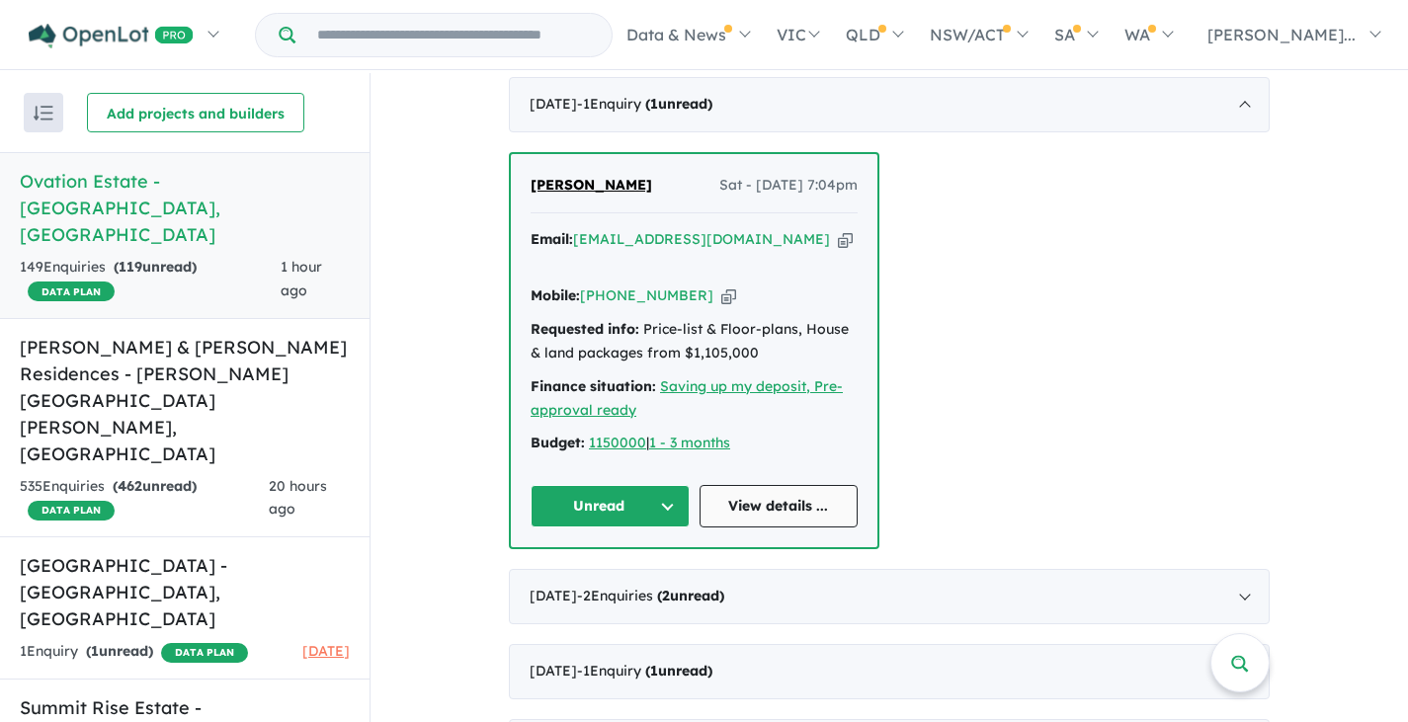
click at [762, 489] on link "View details ..." at bounding box center [779, 506] width 159 height 42
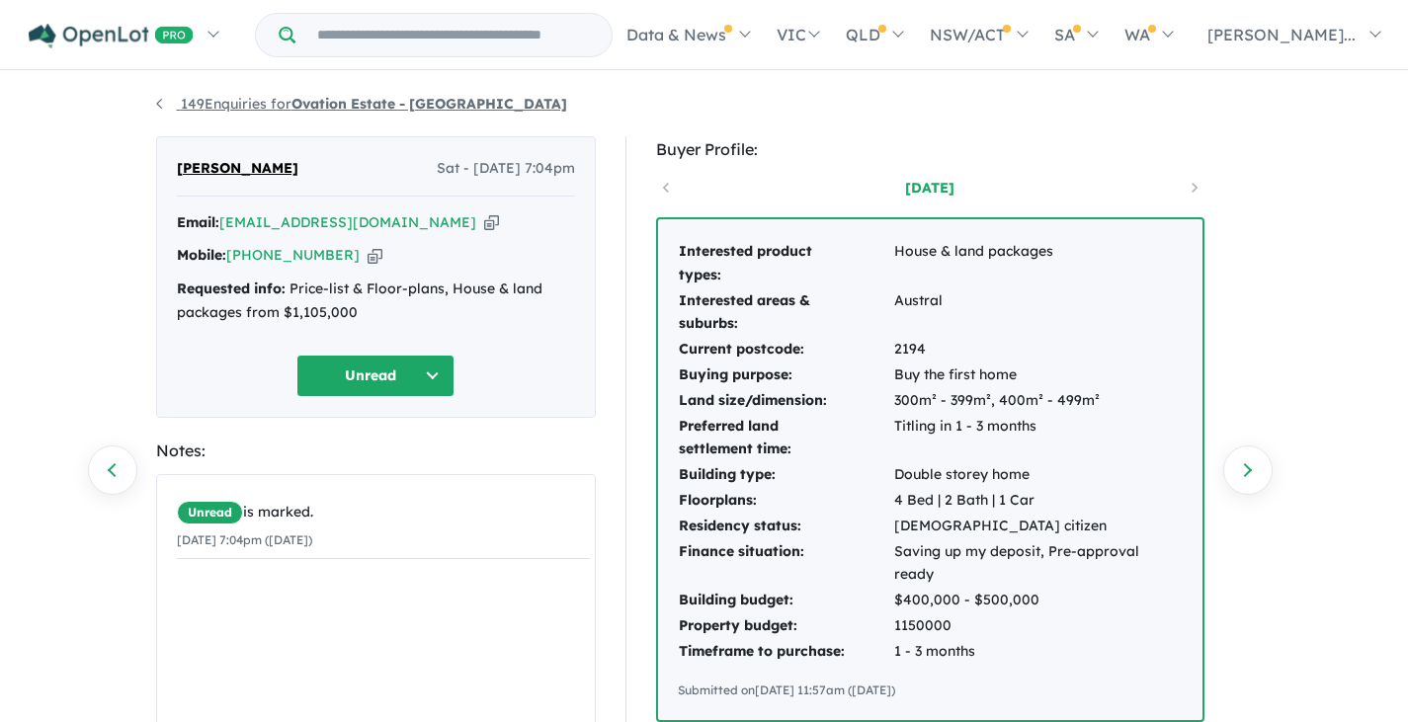
click at [161, 102] on link "149 Enquiries for Ovation Estate - [GEOGRAPHIC_DATA]" at bounding box center [361, 104] width 411 height 18
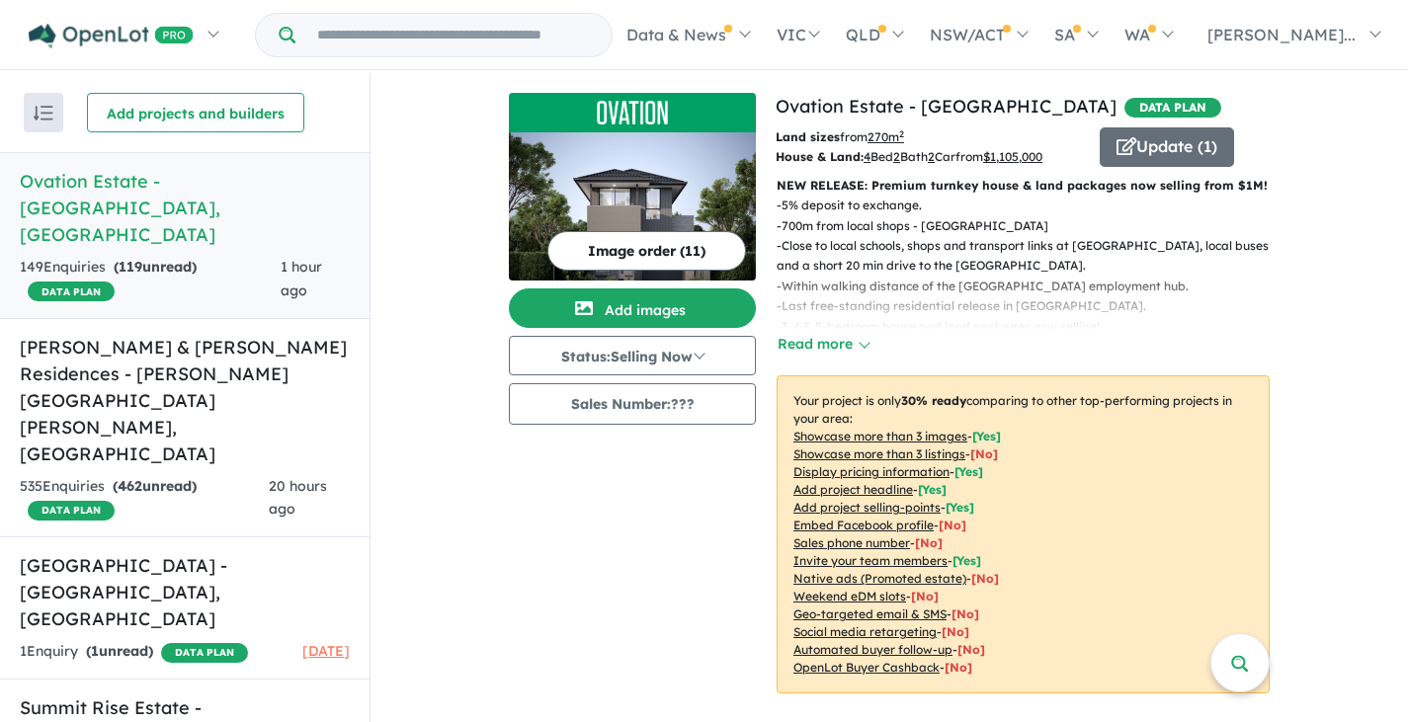
click at [164, 254] on link "Ovation Estate - [GEOGRAPHIC_DATA] , [GEOGRAPHIC_DATA] 149 Enquir ies ( 119 unr…" at bounding box center [185, 235] width 370 height 167
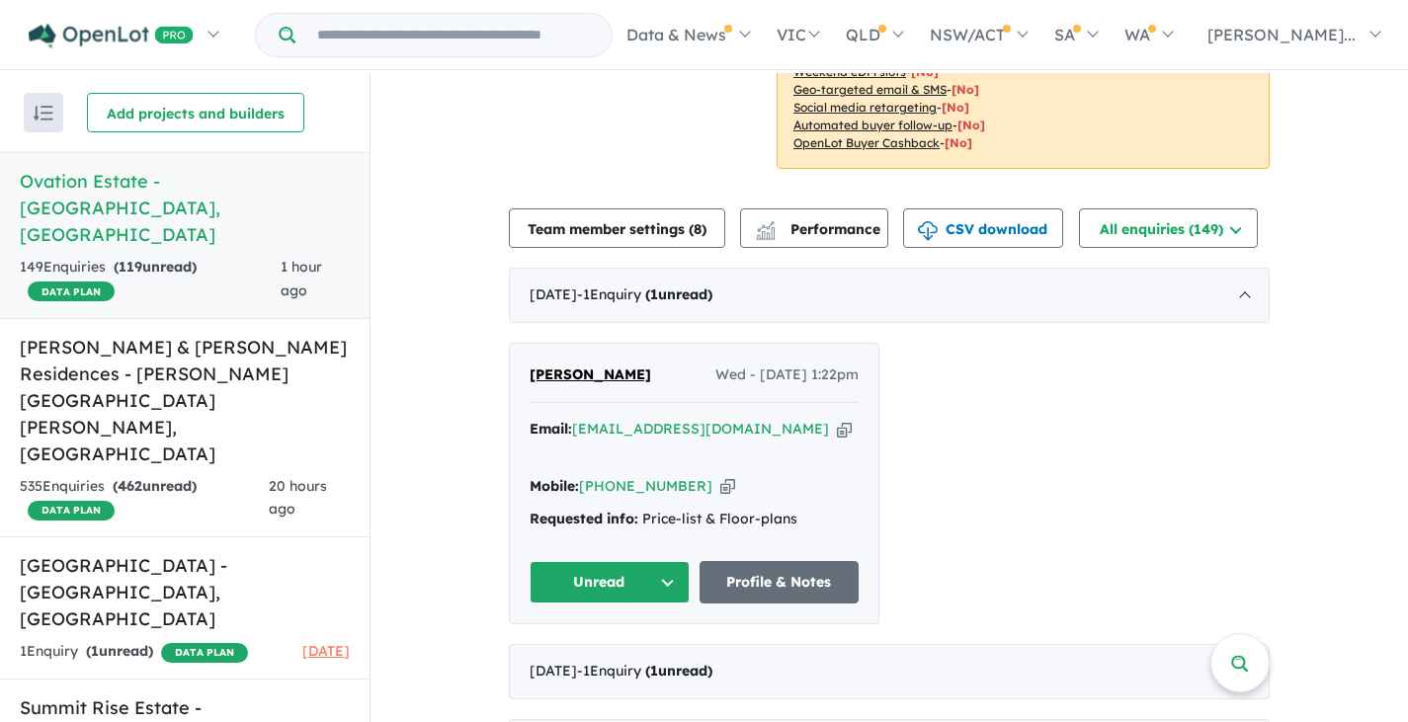
scroll to position [527, 0]
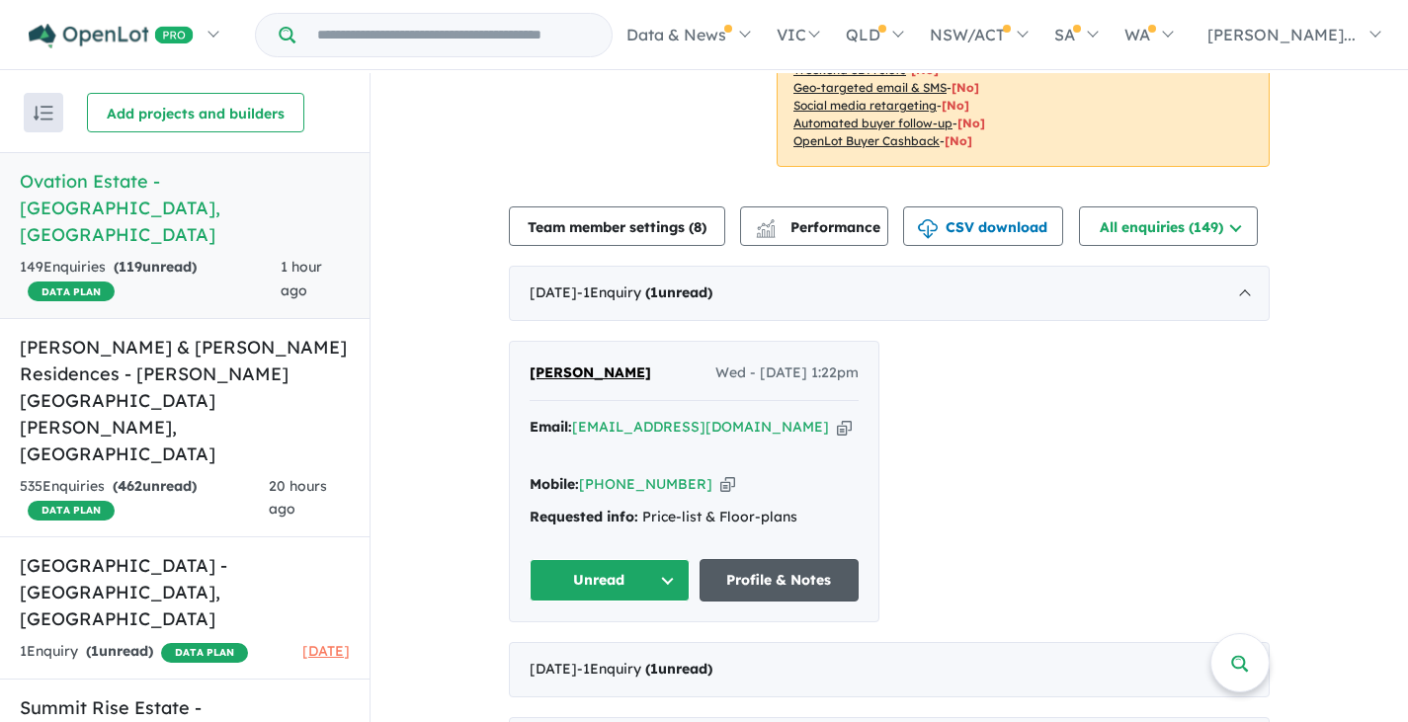
click at [768, 559] on link "Profile & Notes" at bounding box center [780, 580] width 160 height 42
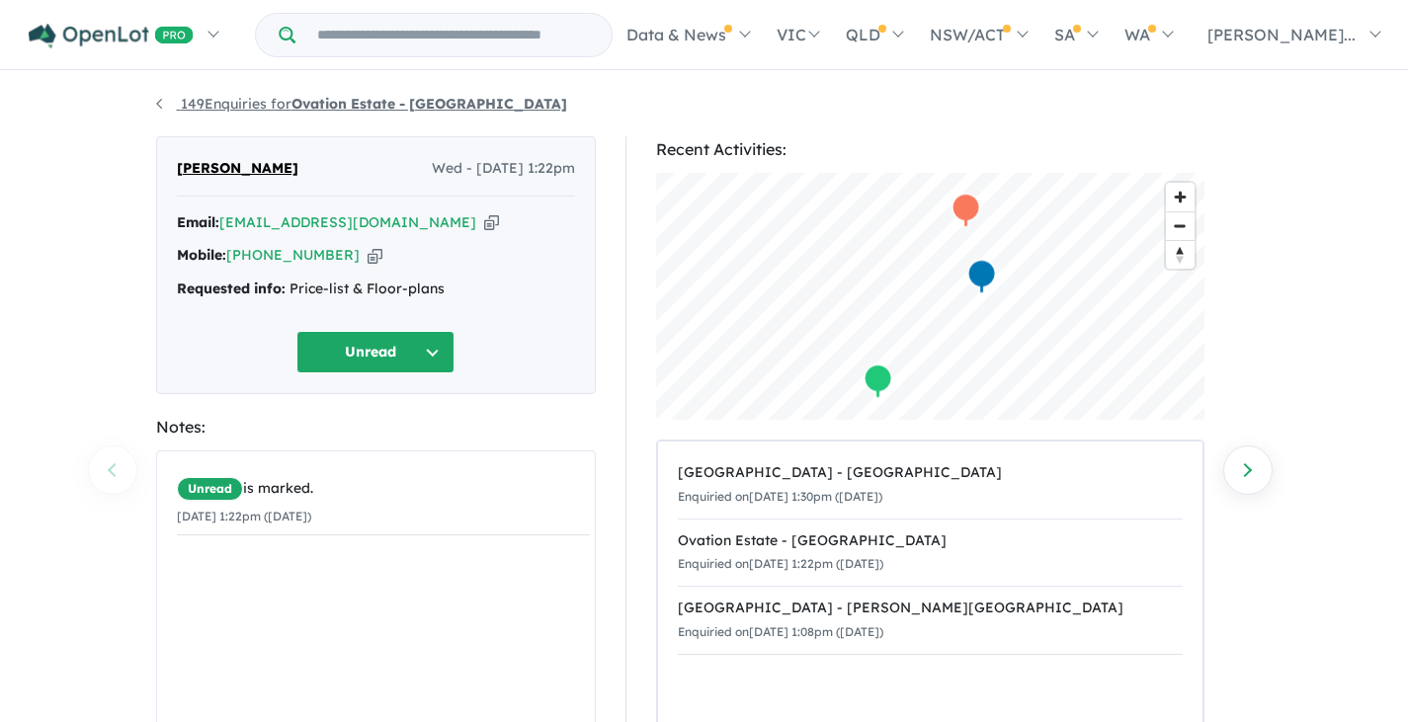
click at [159, 104] on link "149 Enquiries for Ovation Estate - Leppington" at bounding box center [361, 104] width 411 height 18
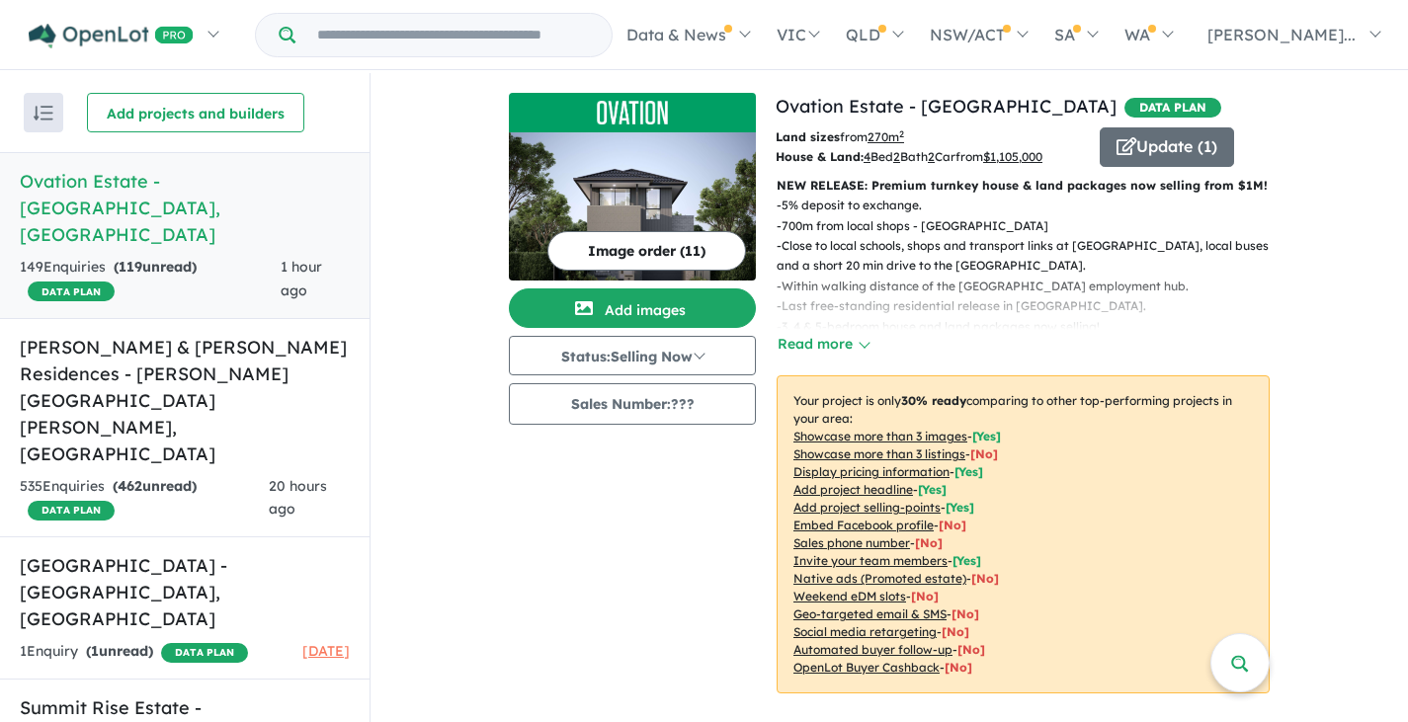
click at [150, 256] on div "149 Enquir ies ( 119 unread) DATA PLAN" at bounding box center [150, 279] width 261 height 47
click at [232, 255] on link "Ovation Estate - [GEOGRAPHIC_DATA] , [GEOGRAPHIC_DATA] 149 Enquir ies ( 119 unr…" at bounding box center [185, 235] width 370 height 167
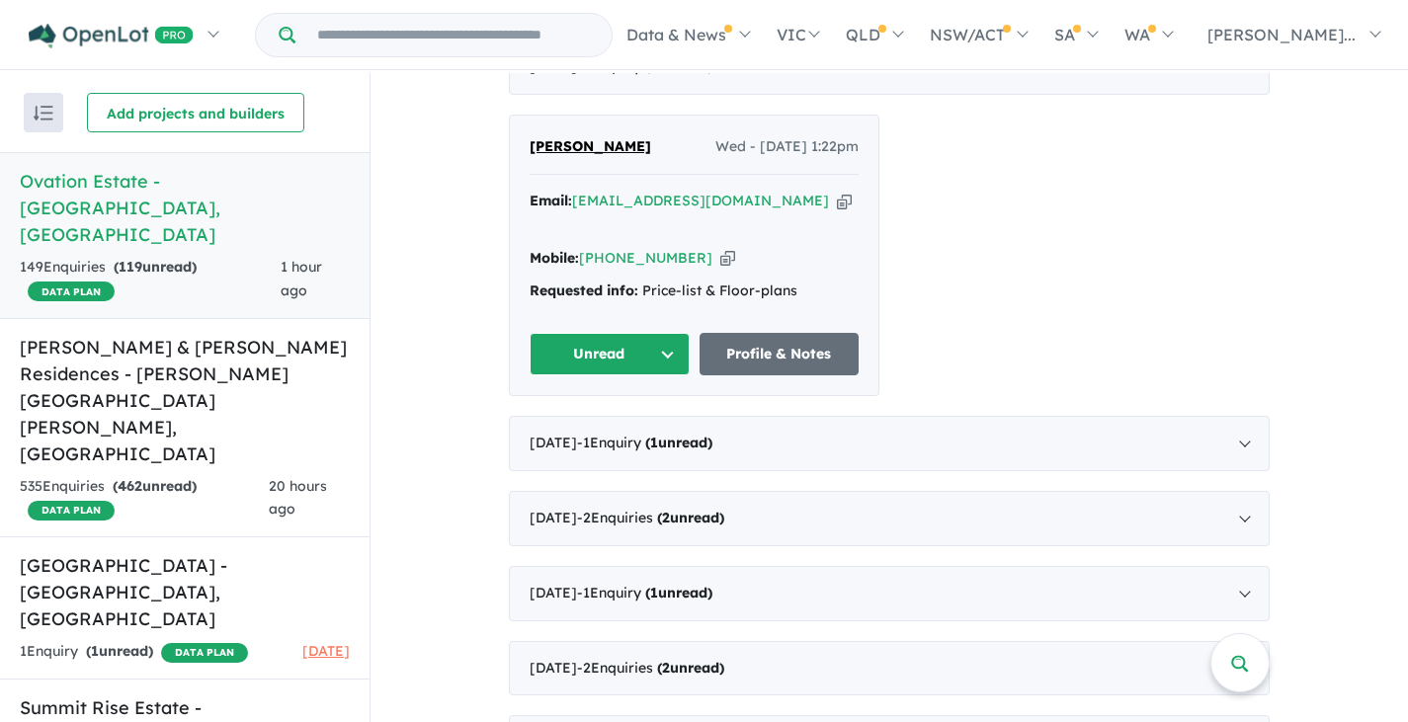
scroll to position [790, 0]
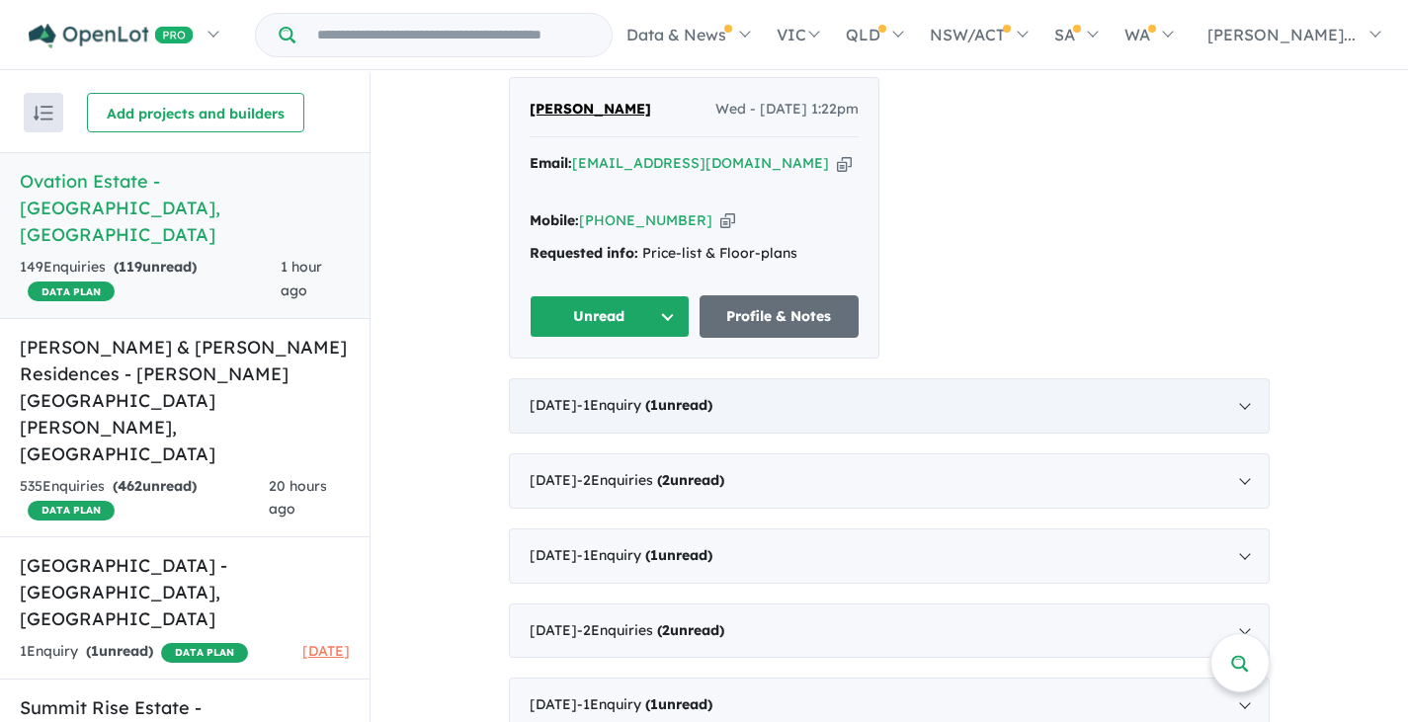
click at [850, 378] on div "[DATE] - 1 Enquir y ( 1 unread)" at bounding box center [889, 405] width 761 height 55
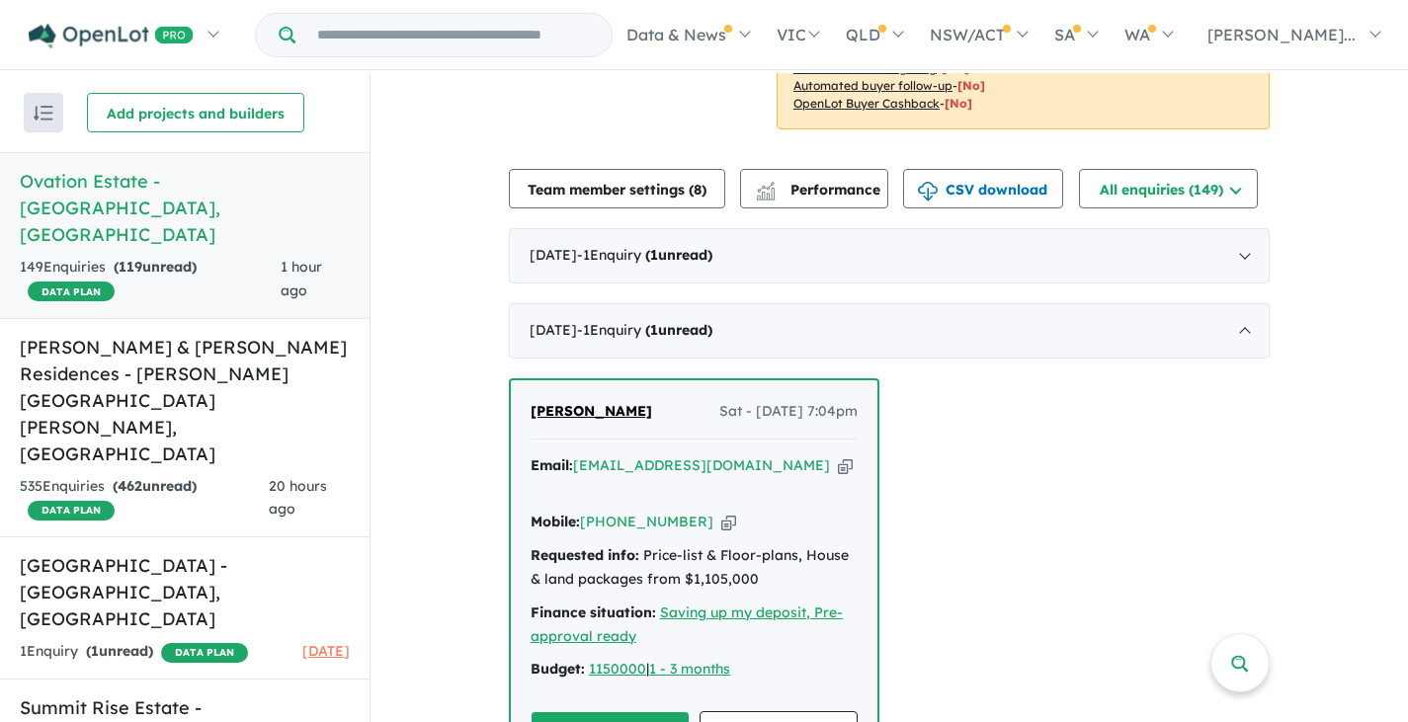
scroll to position [527, 0]
